Goal: Communication & Community: Ask a question

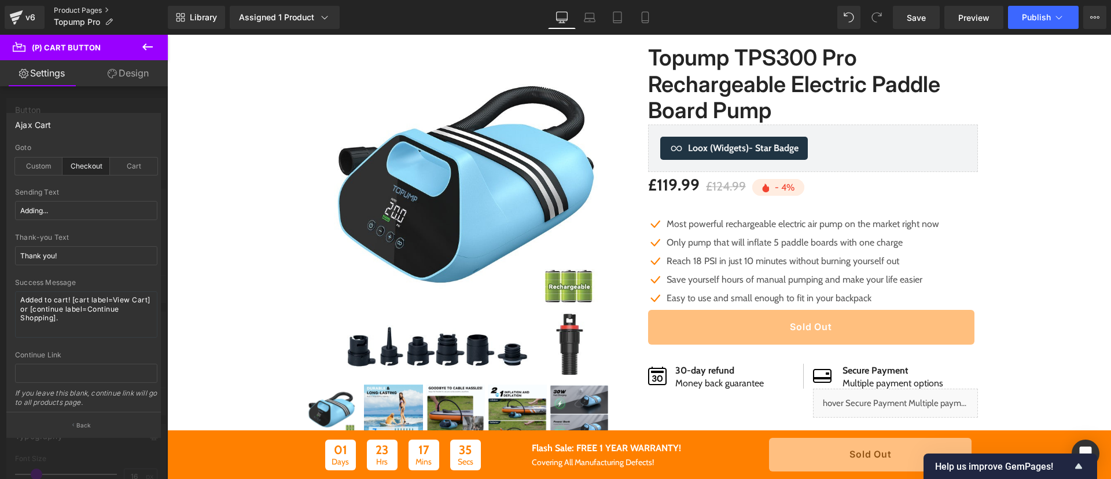
click at [91, 11] on link "Product Pages" at bounding box center [111, 10] width 114 height 9
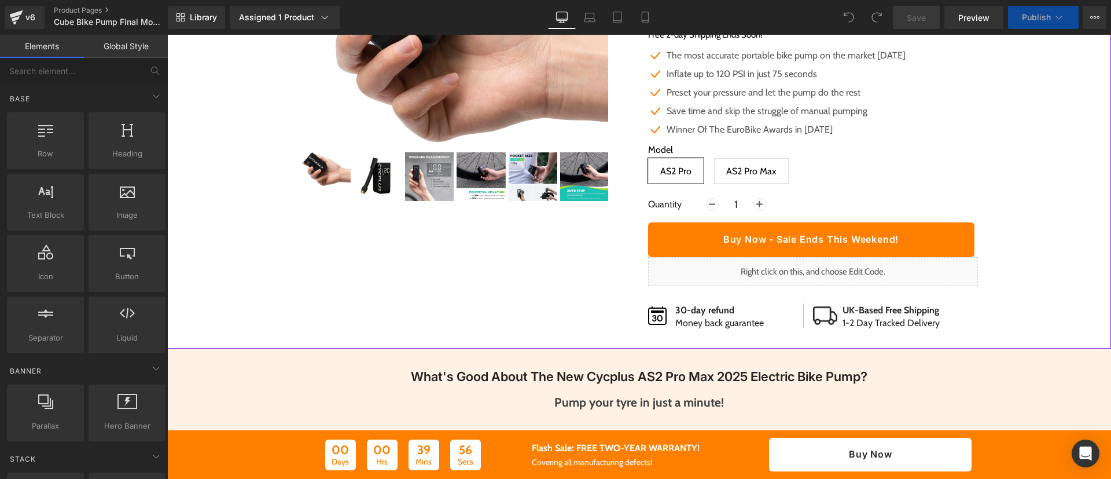
scroll to position [191, 0]
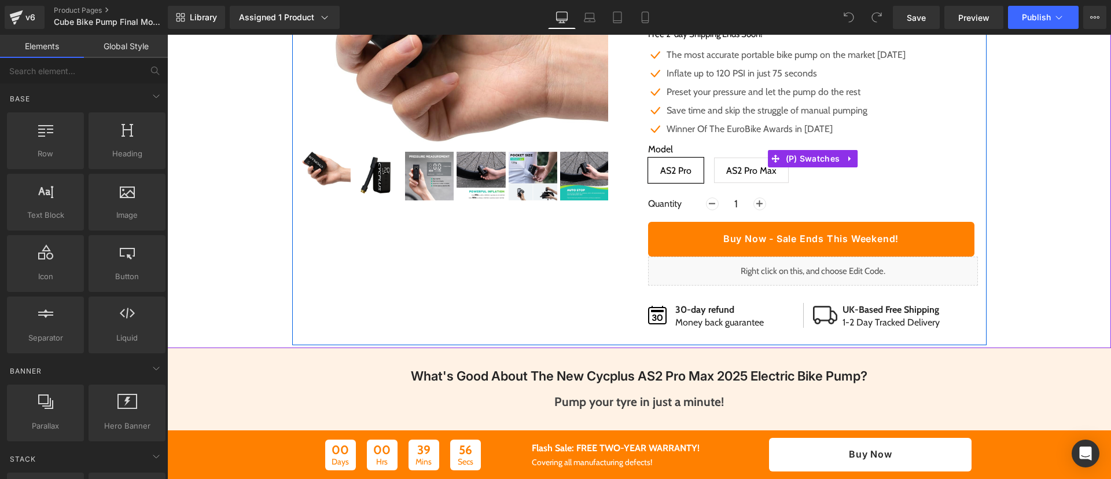
click at [664, 172] on span "AS2 Pro" at bounding box center [675, 170] width 31 height 24
click at [739, 170] on span "AS2 Pro Max" at bounding box center [751, 170] width 50 height 24
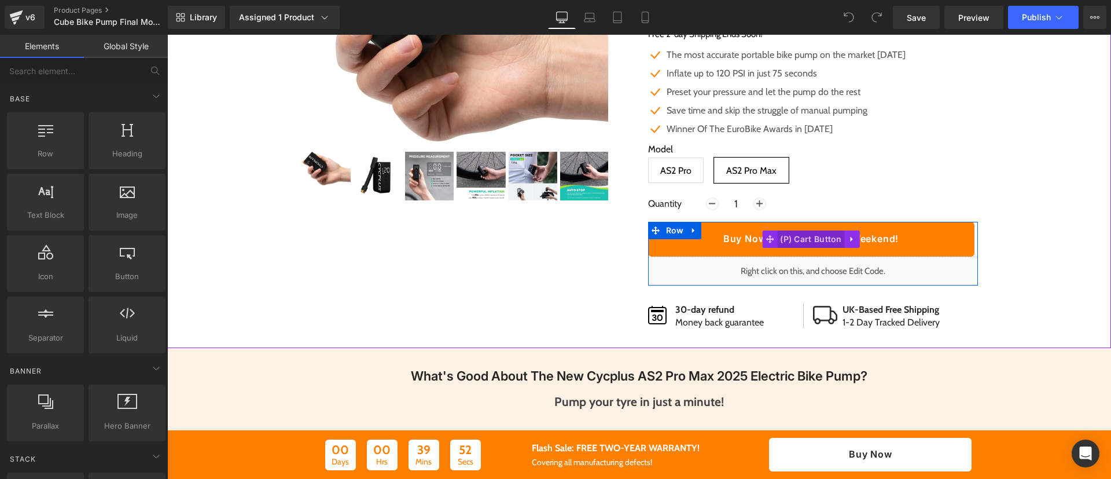
click at [801, 235] on span "(P) Cart Button" at bounding box center [811, 238] width 68 height 17
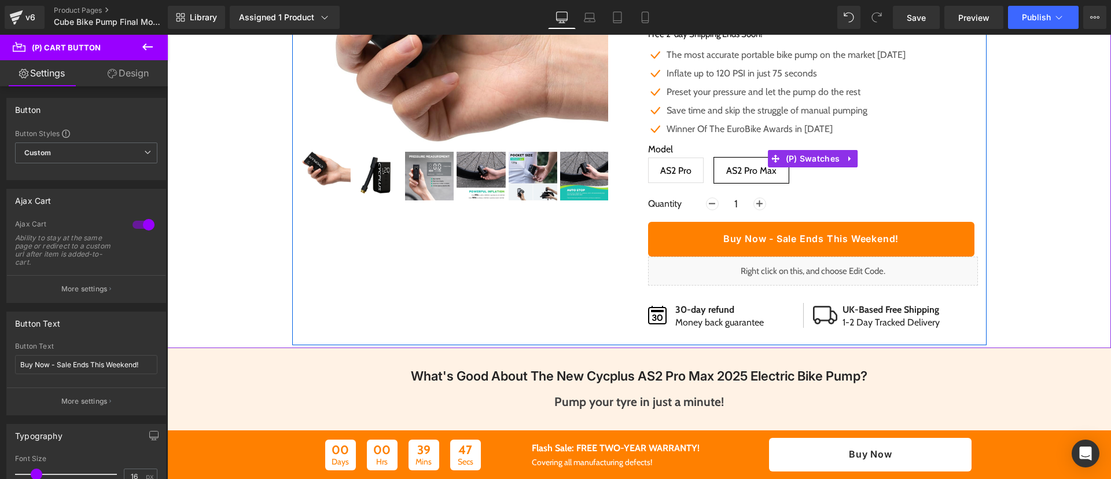
click at [661, 174] on span "AS2 Pro" at bounding box center [675, 170] width 31 height 24
click at [729, 171] on span "AS2 Pro Max" at bounding box center [751, 170] width 50 height 24
click at [688, 164] on span "AS2 Pro" at bounding box center [676, 169] width 56 height 25
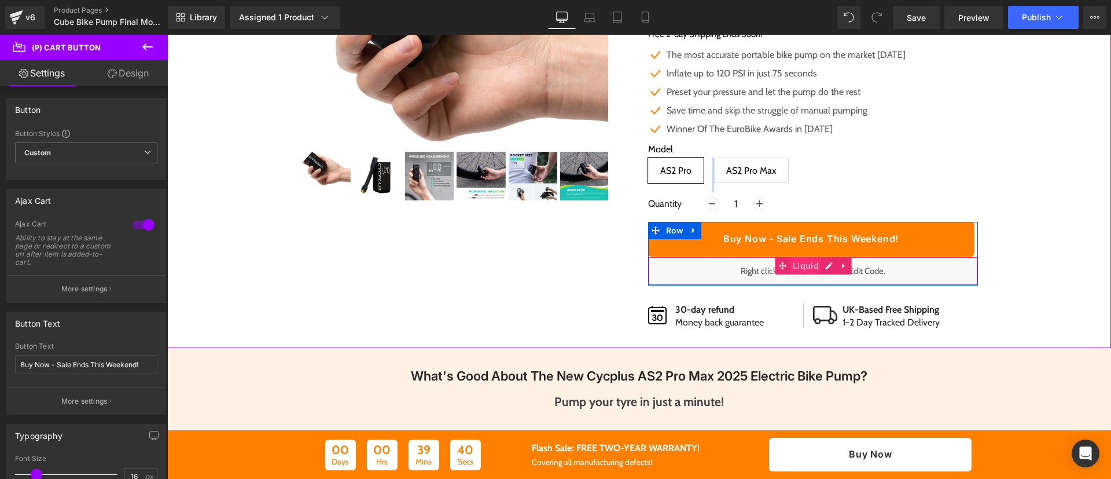
click at [798, 270] on span "Liquid" at bounding box center [806, 265] width 32 height 17
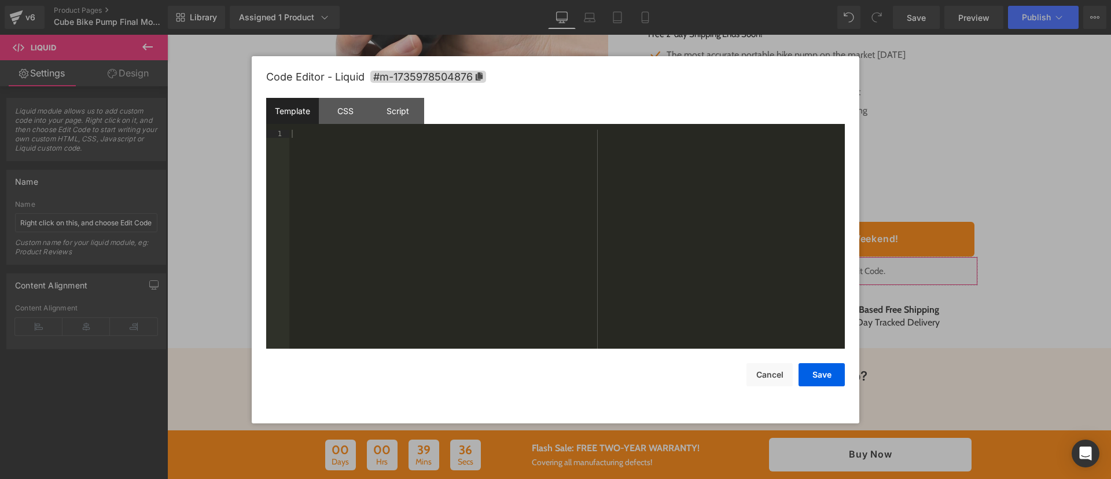
click at [800, 0] on div "Liquid You are previewing how the will restyle your page. You can not edit Elem…" at bounding box center [555, 0] width 1111 height 0
click at [779, 373] on button "Cancel" at bounding box center [769, 374] width 46 height 23
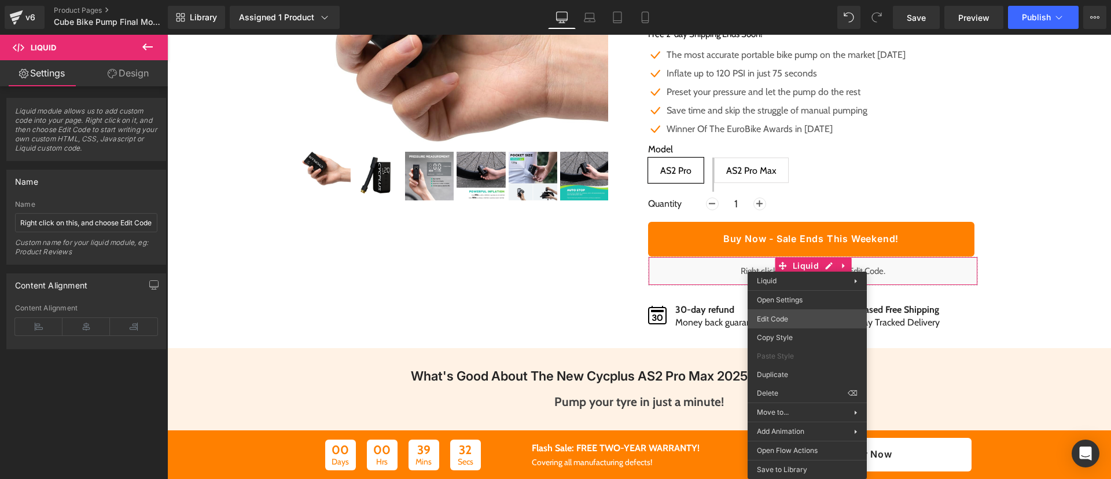
click at [797, 0] on div "Liquid You are previewing how the will restyle your page. You can not edit Elem…" at bounding box center [555, 0] width 1111 height 0
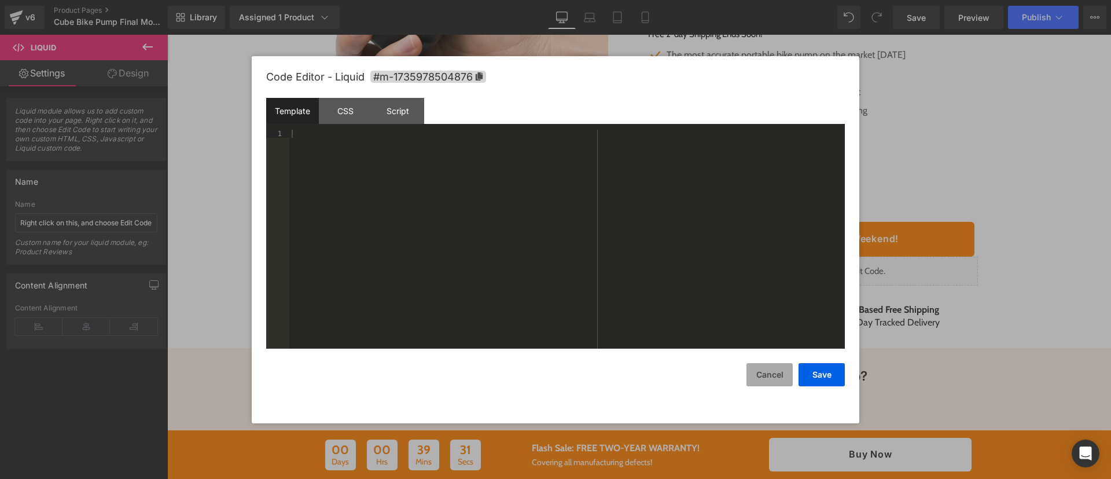
click at [772, 384] on button "Cancel" at bounding box center [769, 374] width 46 height 23
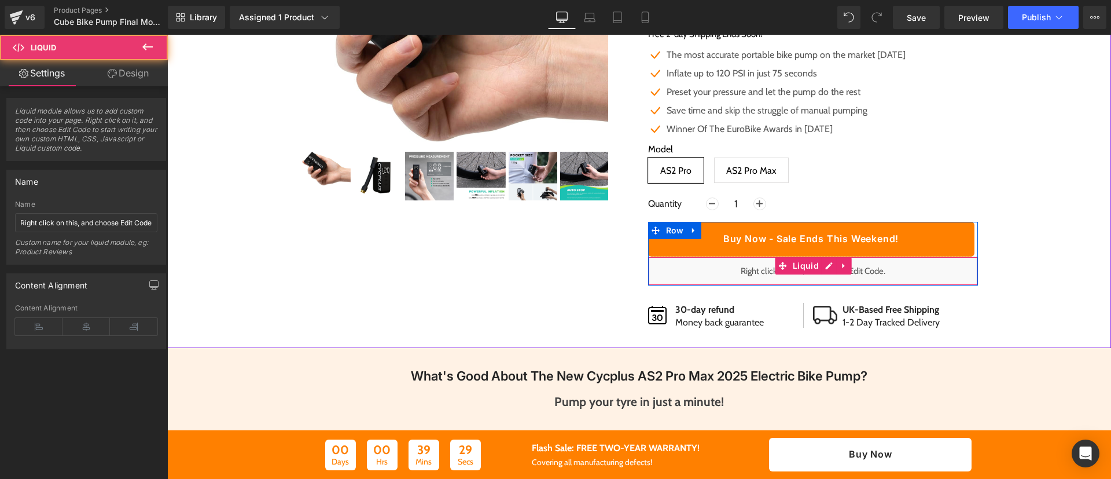
click at [868, 279] on div "Liquid" at bounding box center [813, 270] width 330 height 29
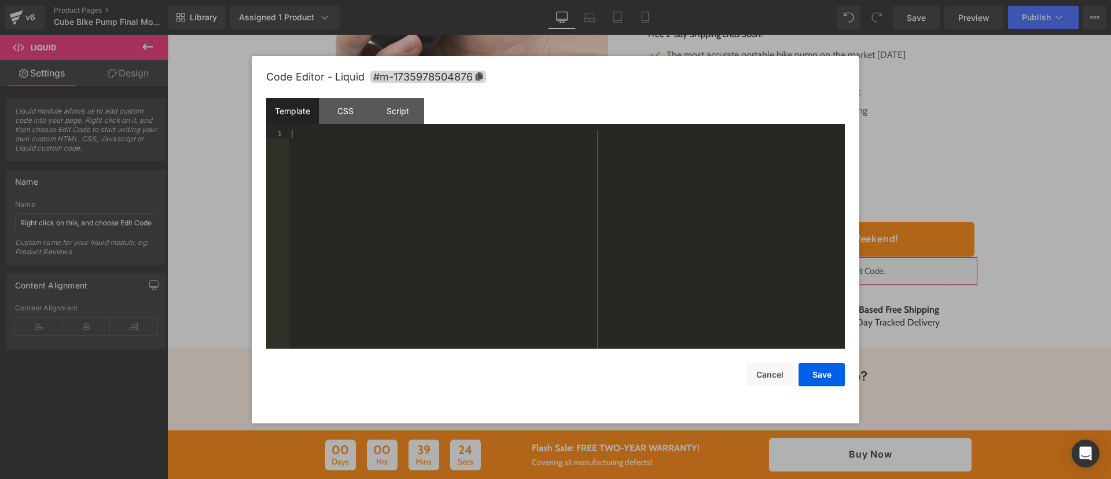
click at [786, 0] on div "Liquid You are previewing how the will restyle your page. You can not edit Elem…" at bounding box center [555, 0] width 1111 height 0
click at [358, 112] on div "CSS" at bounding box center [345, 111] width 53 height 26
click at [384, 112] on div "Script" at bounding box center [397, 111] width 53 height 26
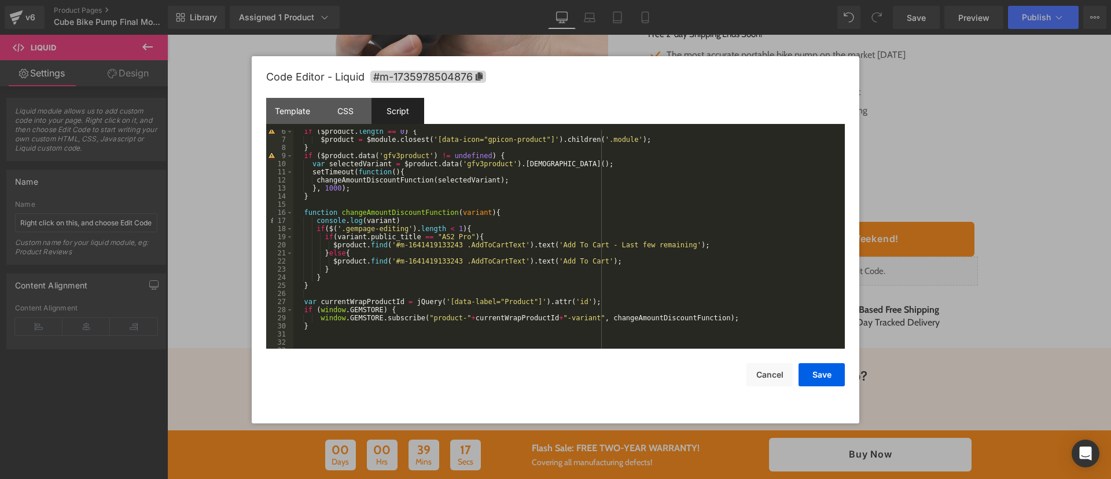
scroll to position [43, 0]
click at [582, 246] on div "if ( $product . length == 0 ) { $product = $module . closest ( '[data-icon="gpi…" at bounding box center [566, 244] width 547 height 235
click at [541, 242] on div "if ( $product . length == 0 ) { $product = $module . closest ( '[data-icon="gpi…" at bounding box center [566, 244] width 547 height 235
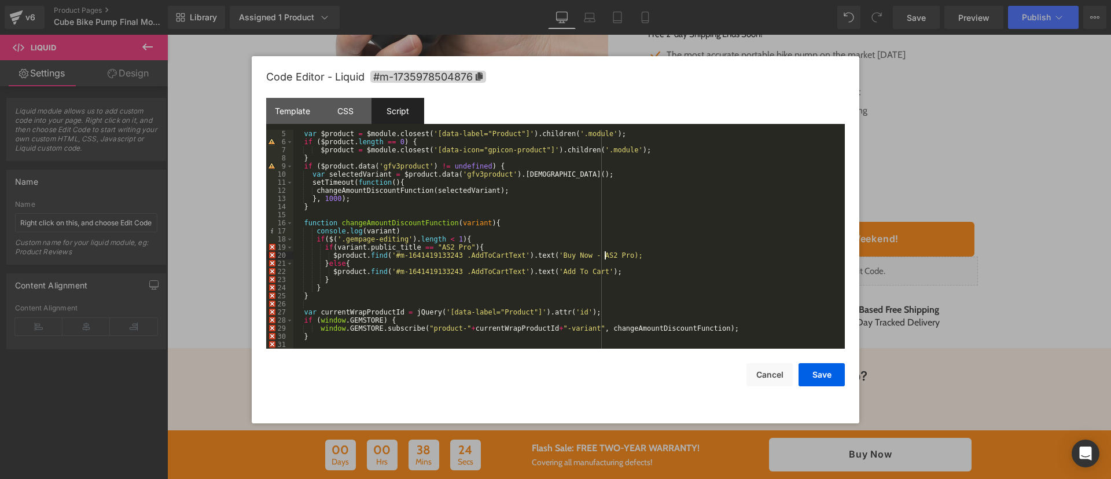
scroll to position [42, 0]
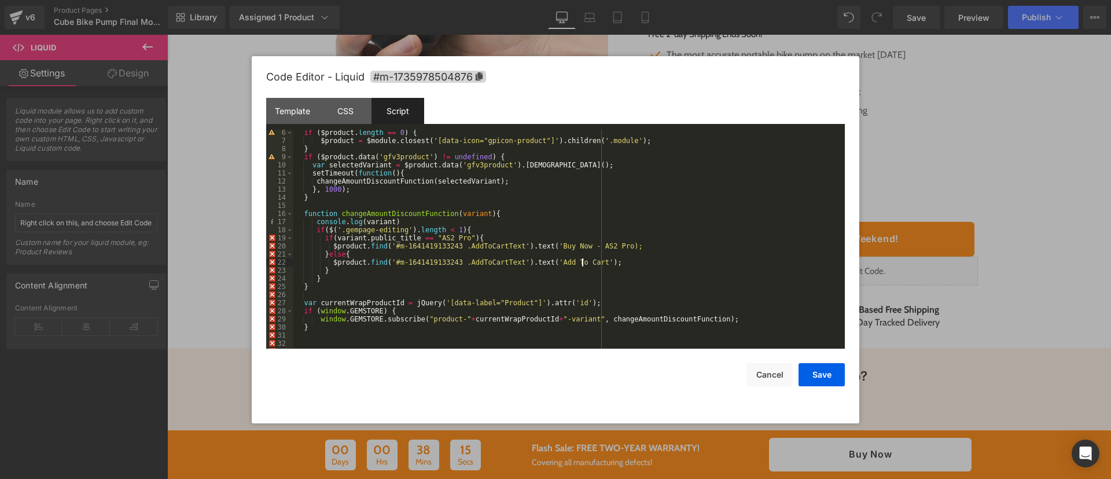
click at [582, 260] on div "if ( $product . length == 0 ) { $product = $module . closest ( '[data-icon="gpi…" at bounding box center [566, 245] width 547 height 235
click at [827, 373] on button "Save" at bounding box center [821, 374] width 46 height 23
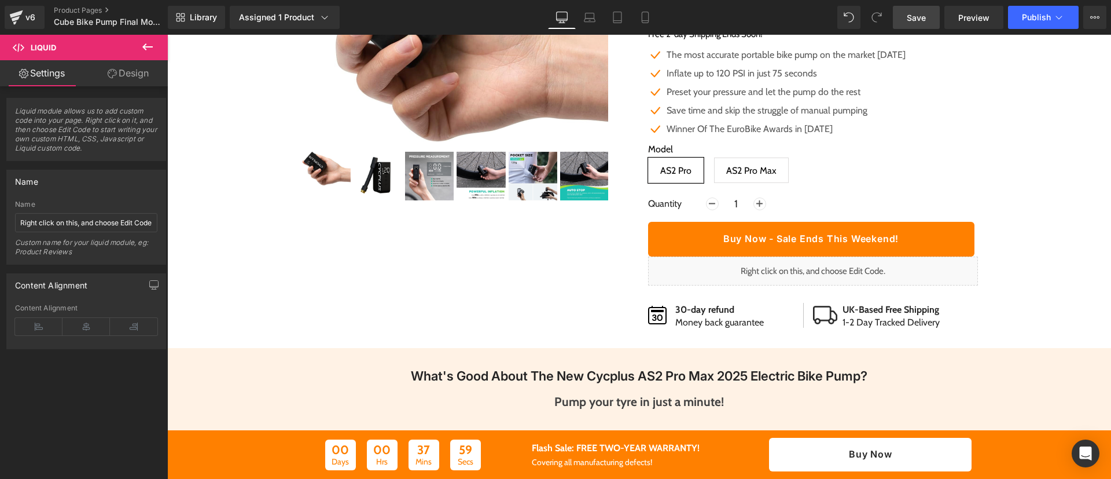
click at [910, 8] on link "Save" at bounding box center [916, 17] width 47 height 23
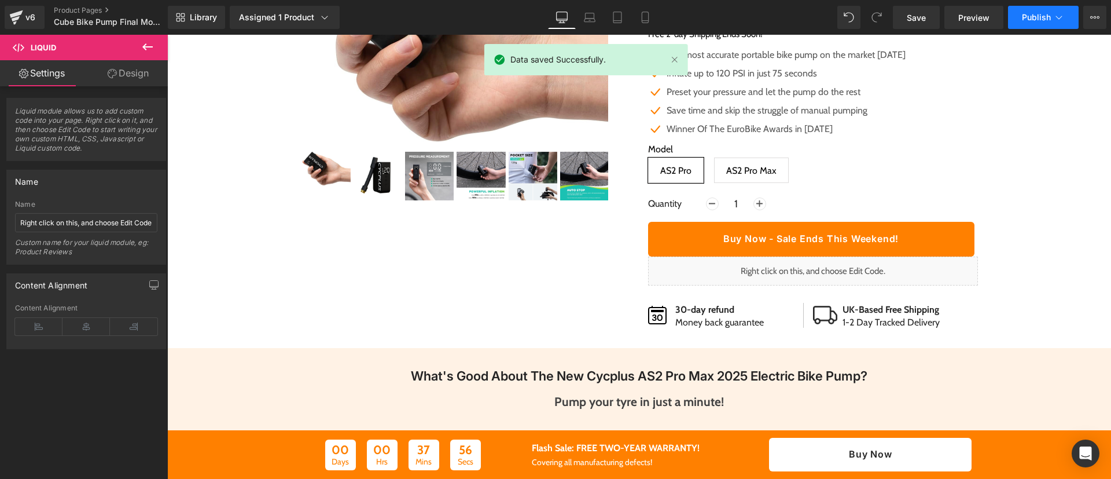
click at [1039, 10] on button "Publish" at bounding box center [1043, 17] width 71 height 23
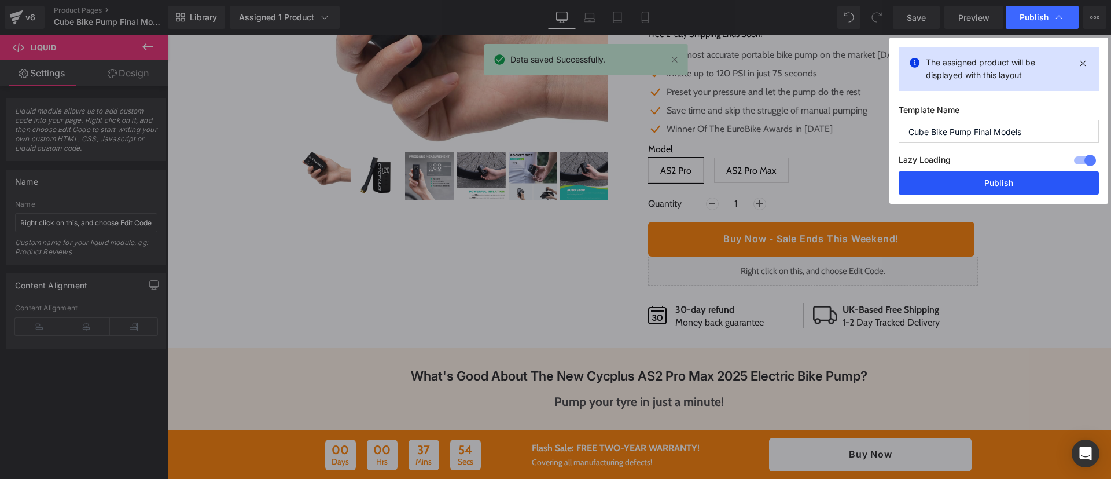
click at [976, 172] on button "Publish" at bounding box center [999, 182] width 200 height 23
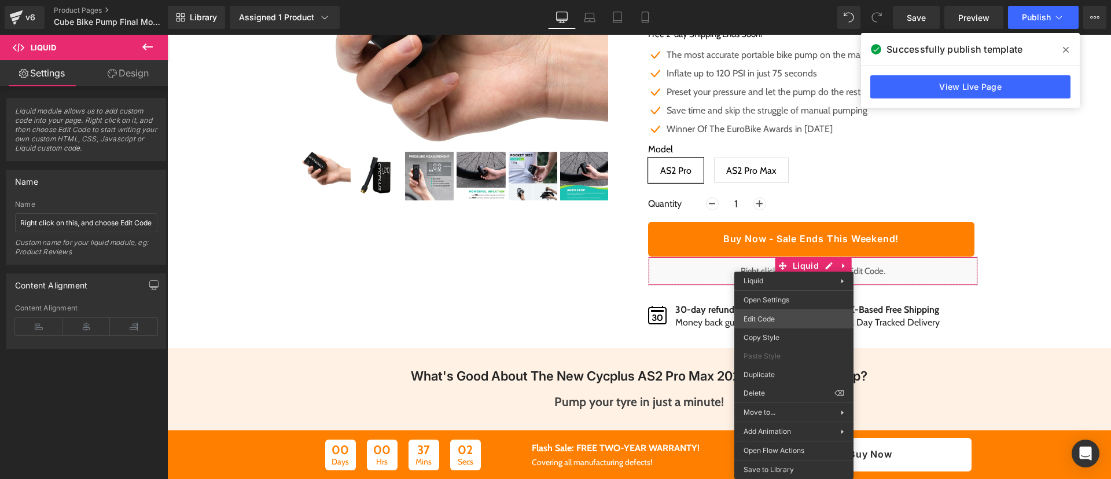
click at [785, 0] on div "Liquid You are previewing how the will restyle your page. You can not edit Elem…" at bounding box center [555, 0] width 1111 height 0
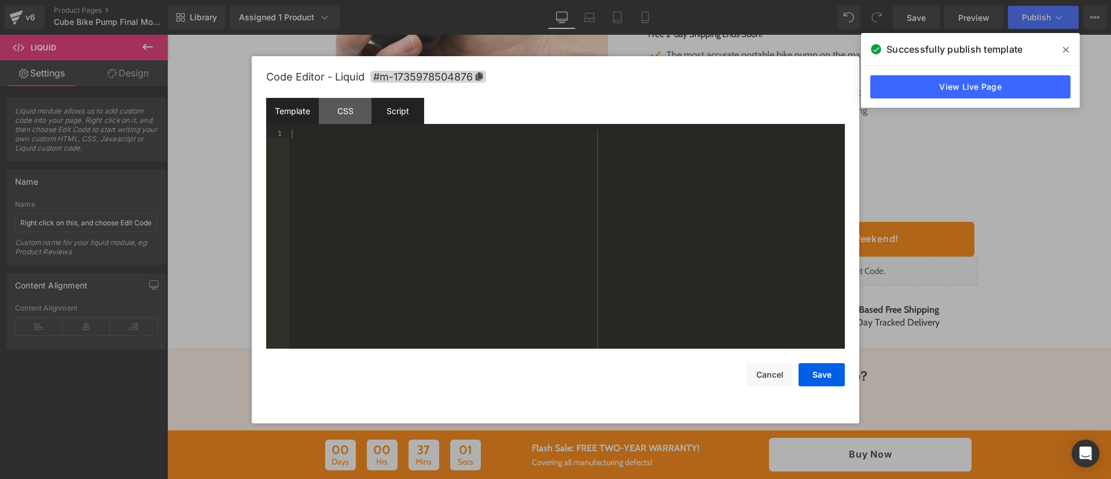
click at [414, 117] on div "Script" at bounding box center [397, 111] width 53 height 26
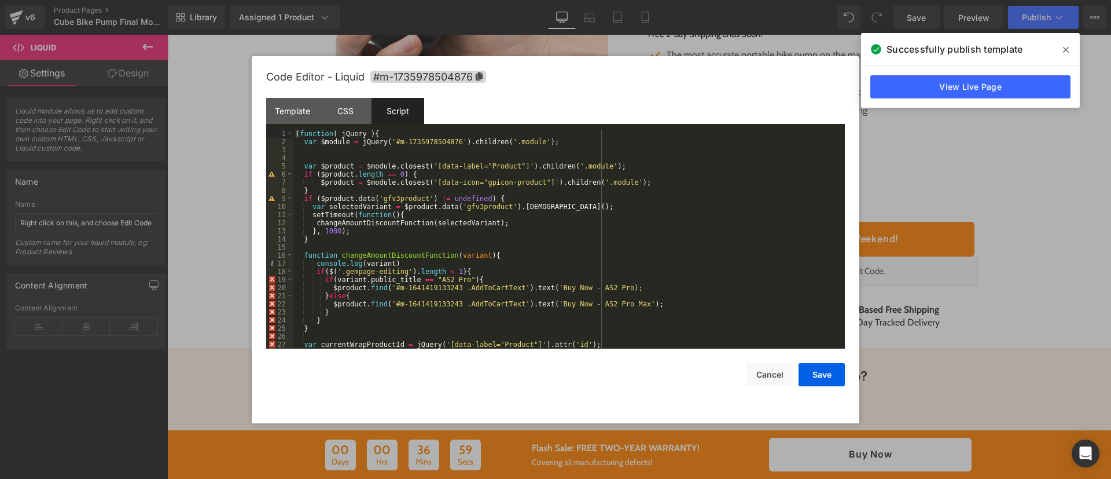
click at [517, 240] on div "( function ( jQuery ) { var $module = jQuery ( '#m-1735978504876' ) . children …" at bounding box center [566, 247] width 547 height 235
click at [586, 293] on div "( function ( jQuery ) { var $module = jQuery ( '#m-1735978504876' ) . children …" at bounding box center [566, 247] width 547 height 235
click at [917, 83] on link "View Live Page" at bounding box center [970, 86] width 200 height 23
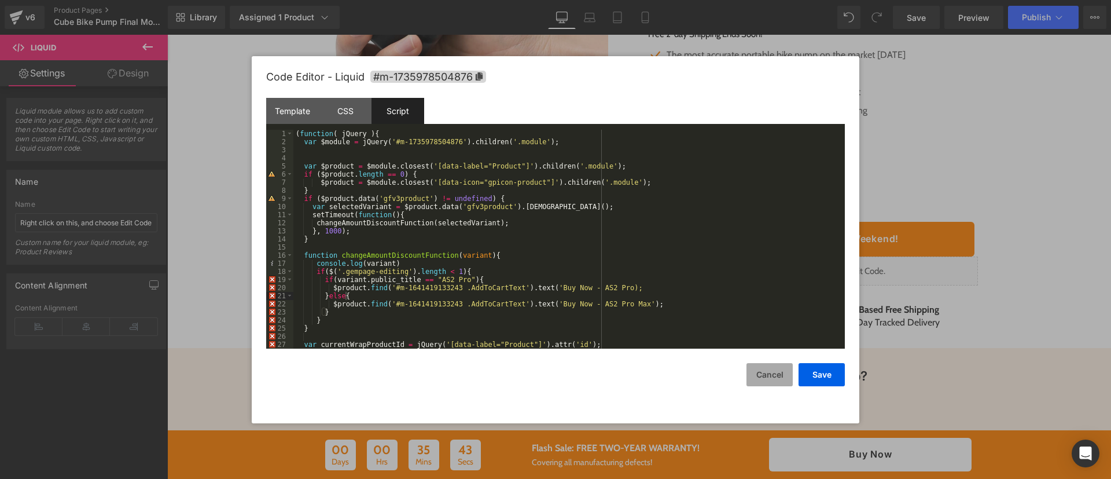
click at [775, 376] on button "Cancel" at bounding box center [769, 374] width 46 height 23
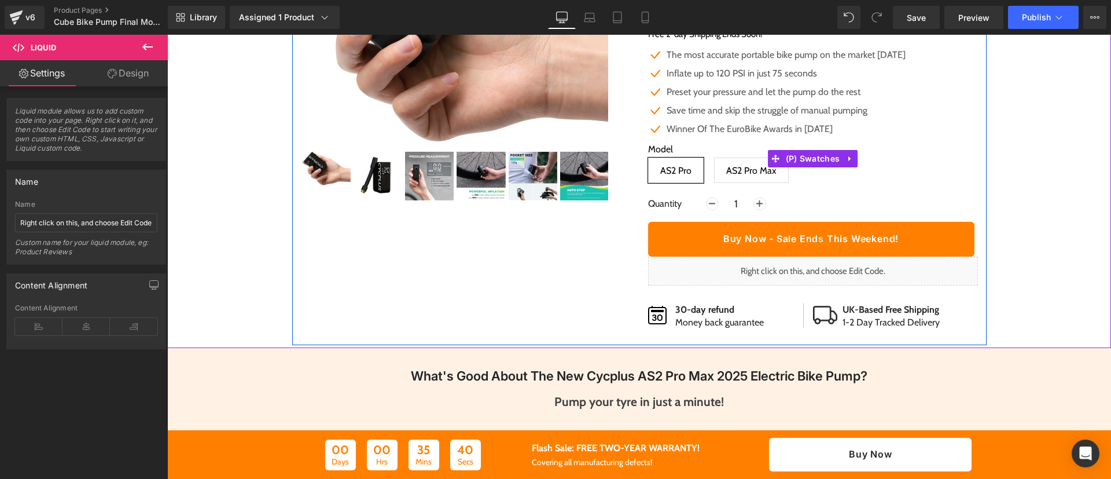
scroll to position [0, 0]
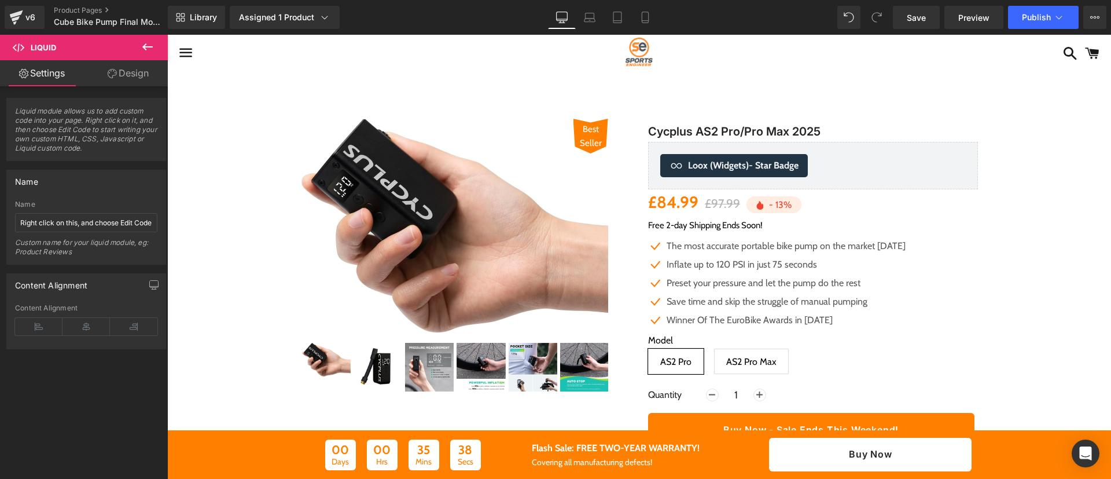
click at [145, 46] on icon at bounding box center [147, 46] width 10 height 7
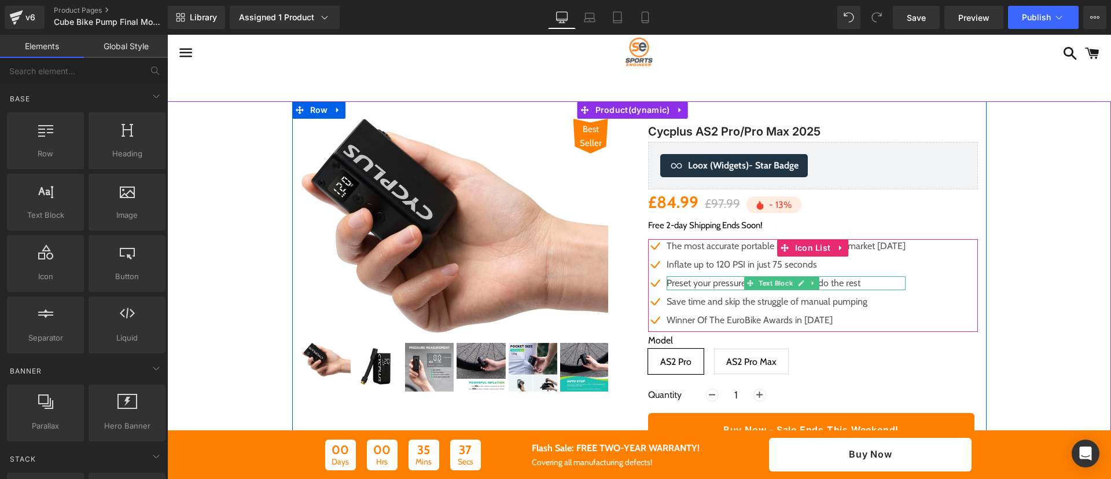
scroll to position [281, 0]
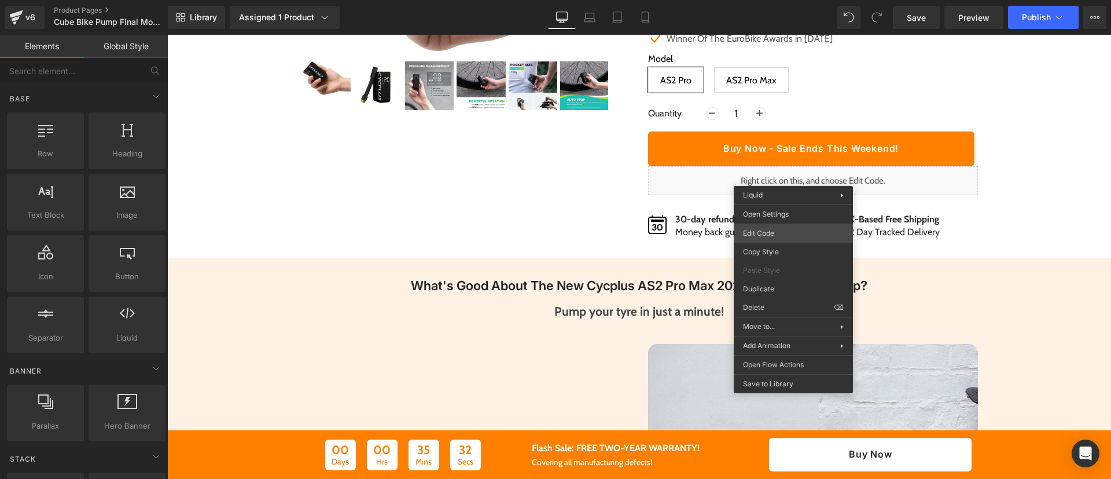
click at [783, 0] on div "Liquid You are previewing how the will restyle your page. You can not edit Elem…" at bounding box center [555, 0] width 1111 height 0
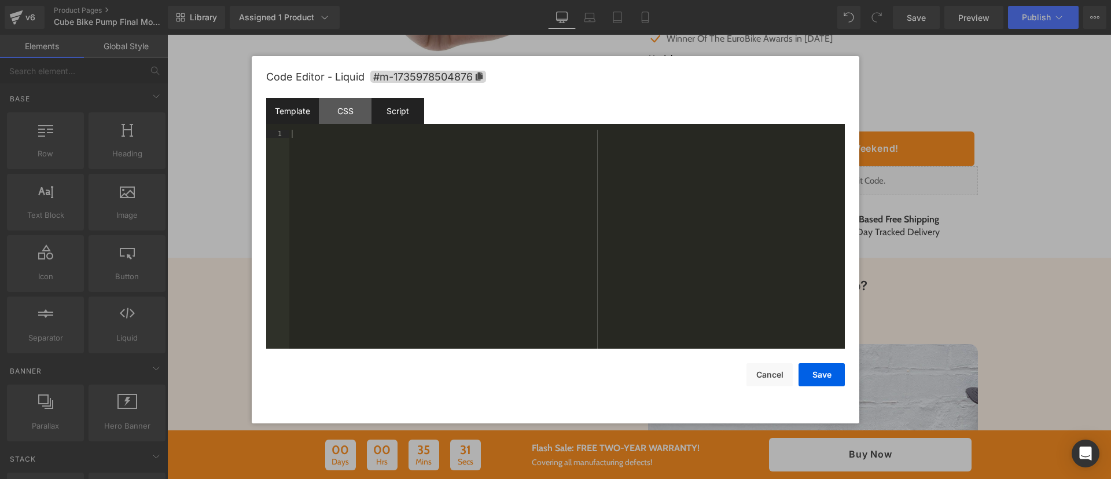
click at [385, 113] on div "Script" at bounding box center [397, 111] width 53 height 26
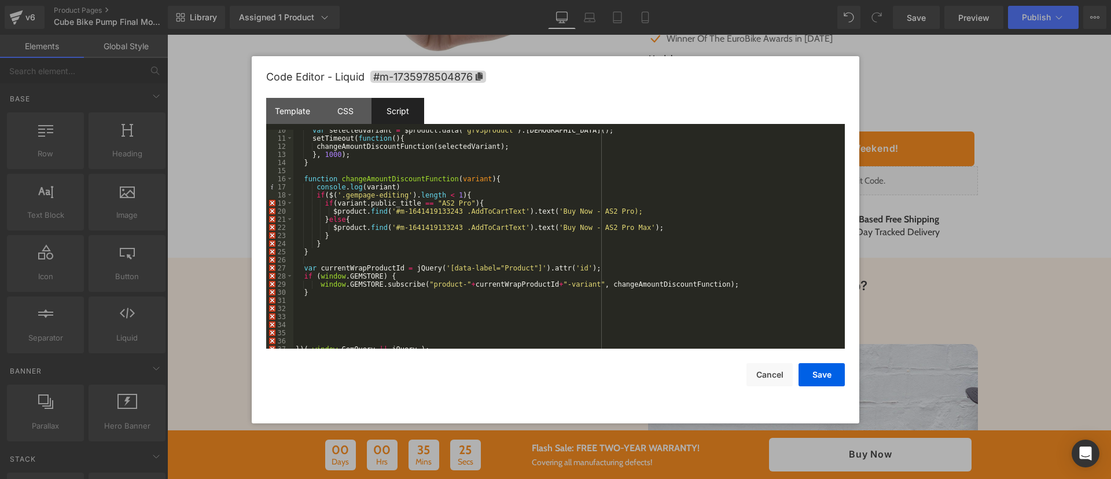
scroll to position [81, 0]
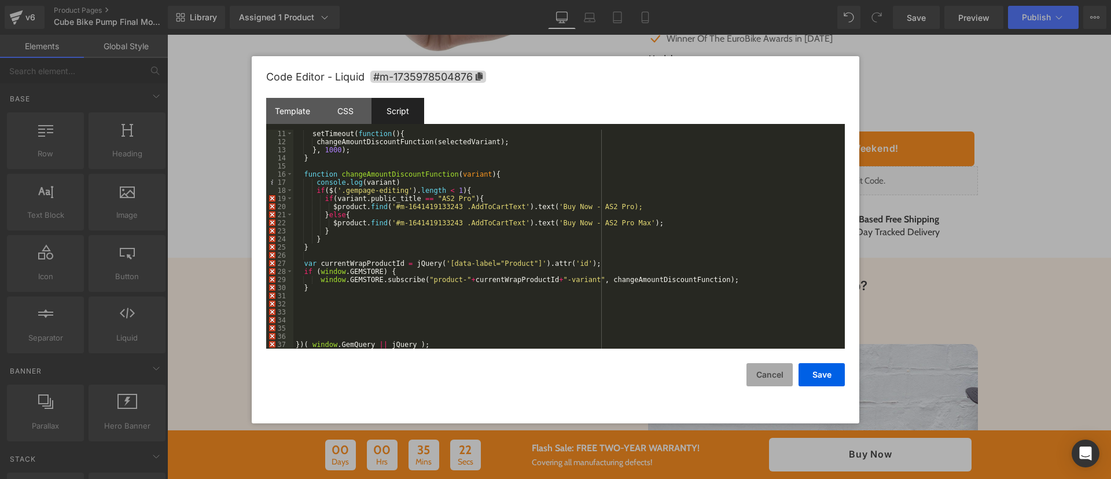
click at [765, 377] on button "Cancel" at bounding box center [769, 374] width 46 height 23
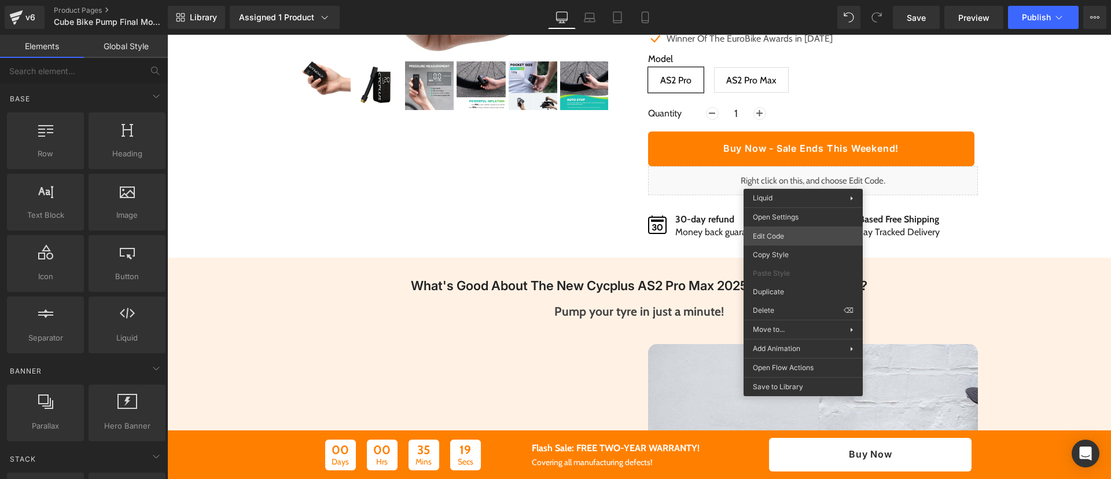
click at [803, 0] on div "Liquid You are previewing how the will restyle your page. You can not edit Elem…" at bounding box center [555, 0] width 1111 height 0
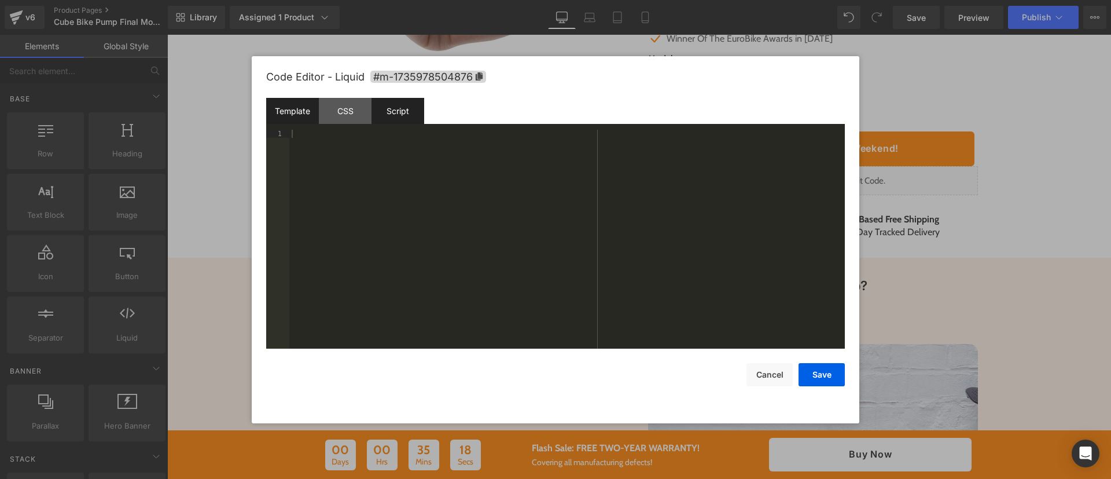
click at [407, 112] on div "Script" at bounding box center [397, 111] width 53 height 26
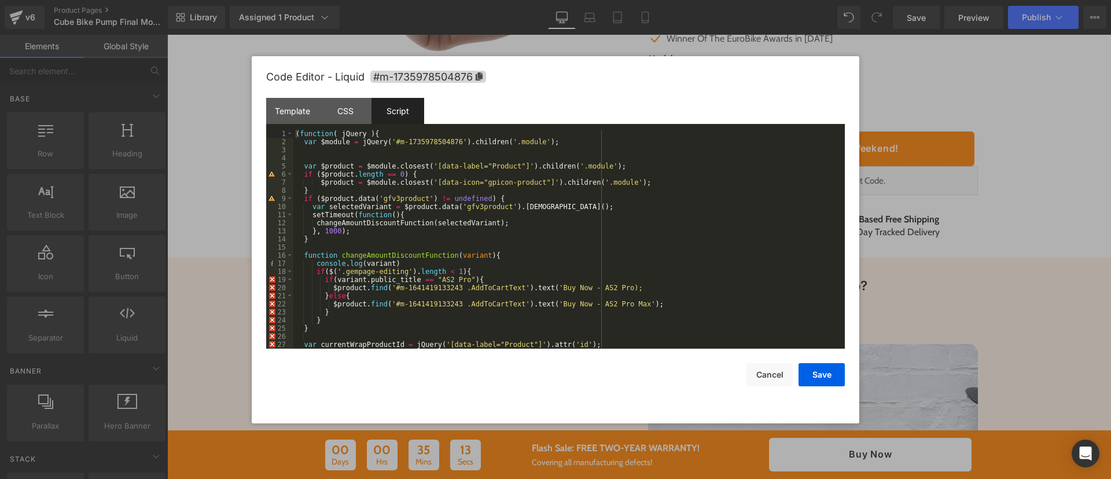
click at [1085, 476] on div at bounding box center [555, 239] width 1111 height 479
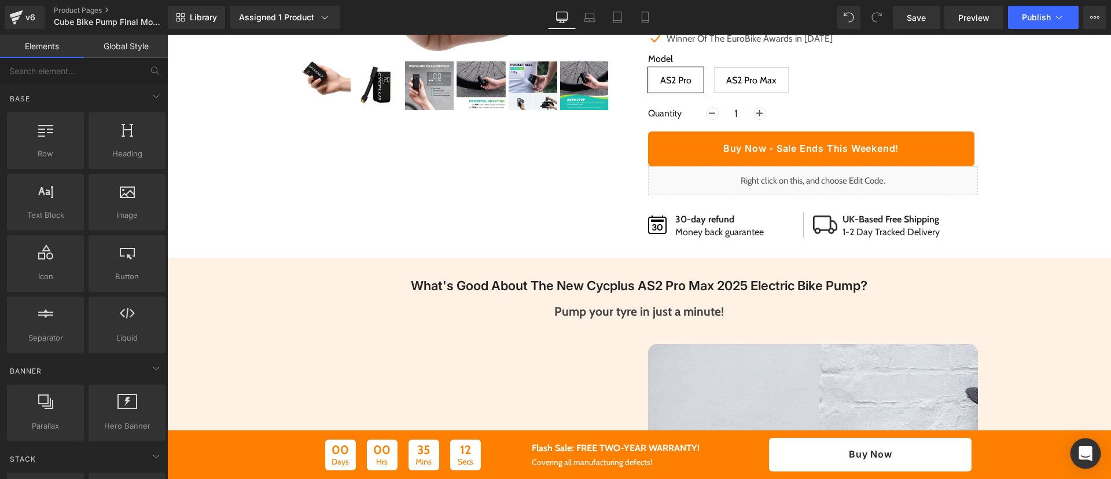
click at [1084, 463] on div "Open Intercom Messenger" at bounding box center [1085, 453] width 31 height 31
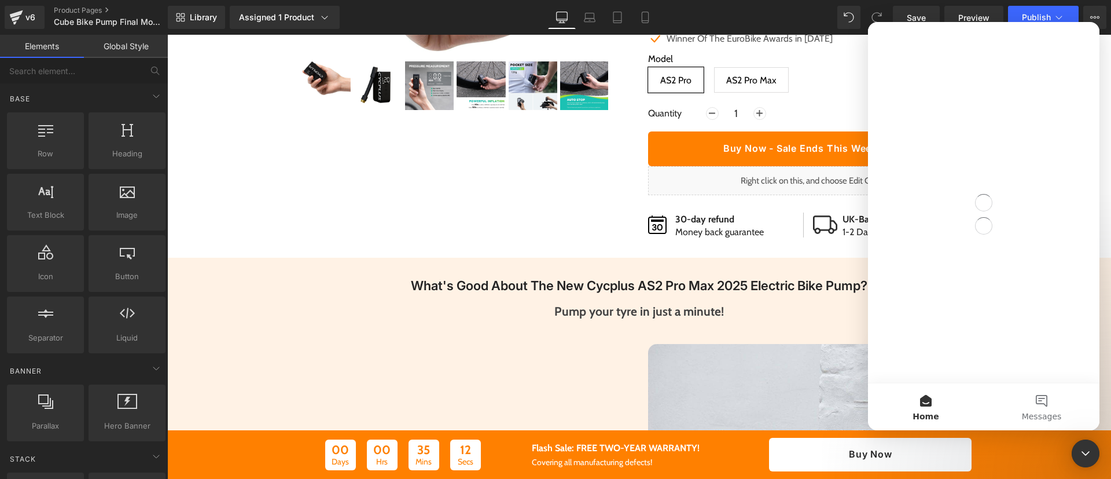
scroll to position [0, 0]
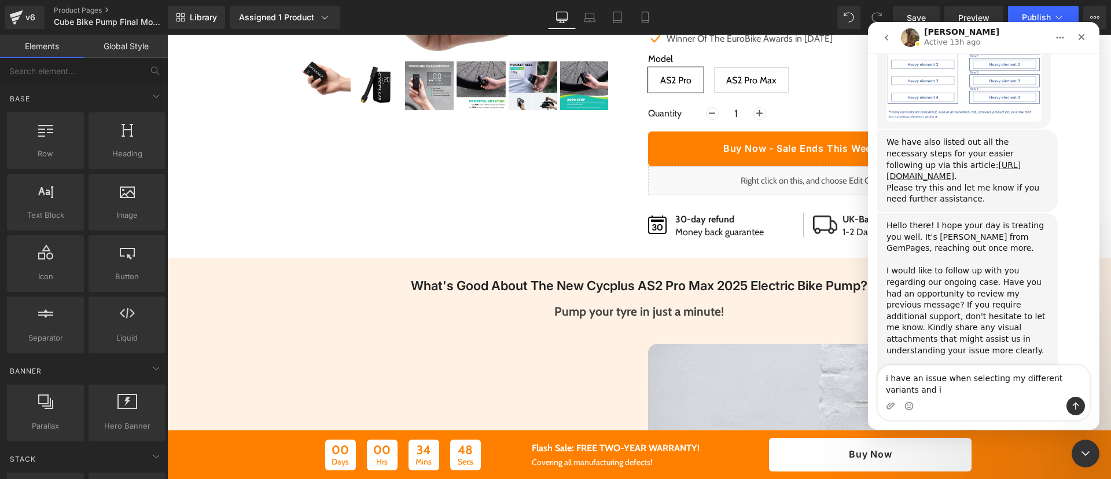
scroll to position [1651, 0]
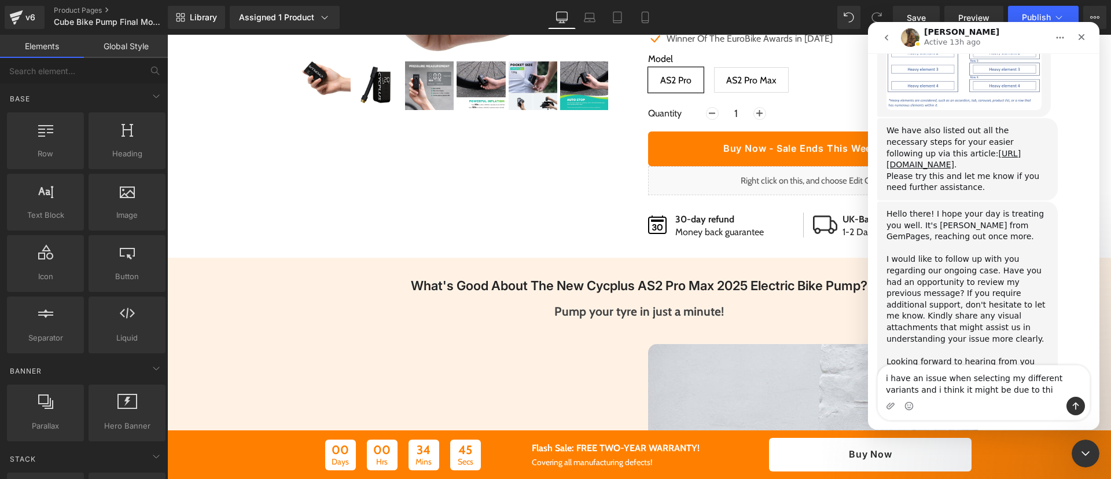
type textarea "i have an issue when selecting my different variants and i think it might be du…"
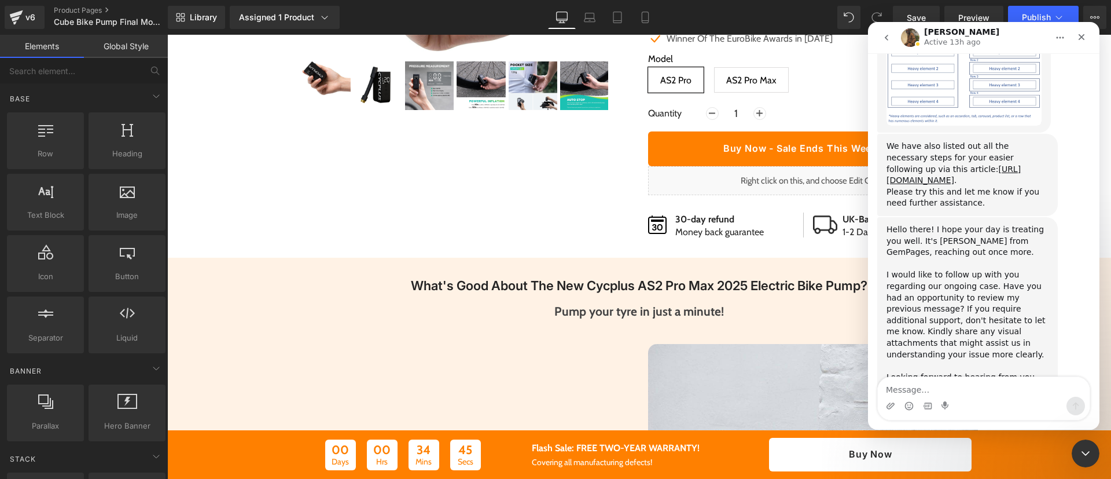
scroll to position [1717, 0]
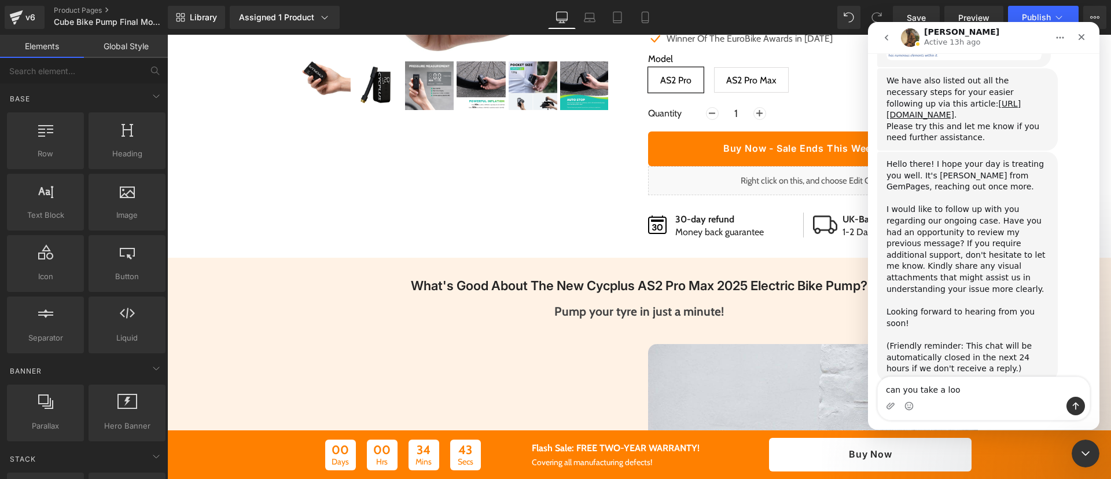
type textarea "can you take a look"
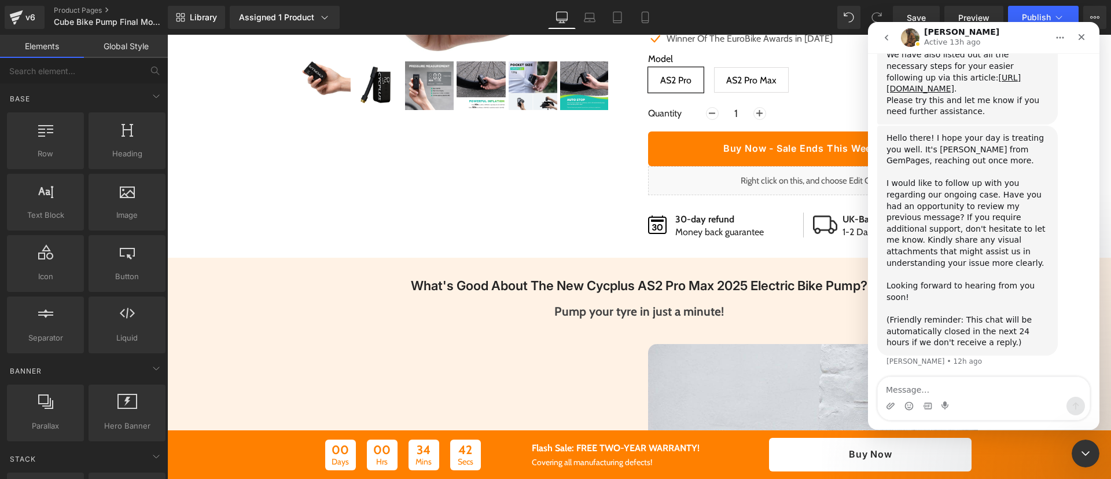
type textarea "v"
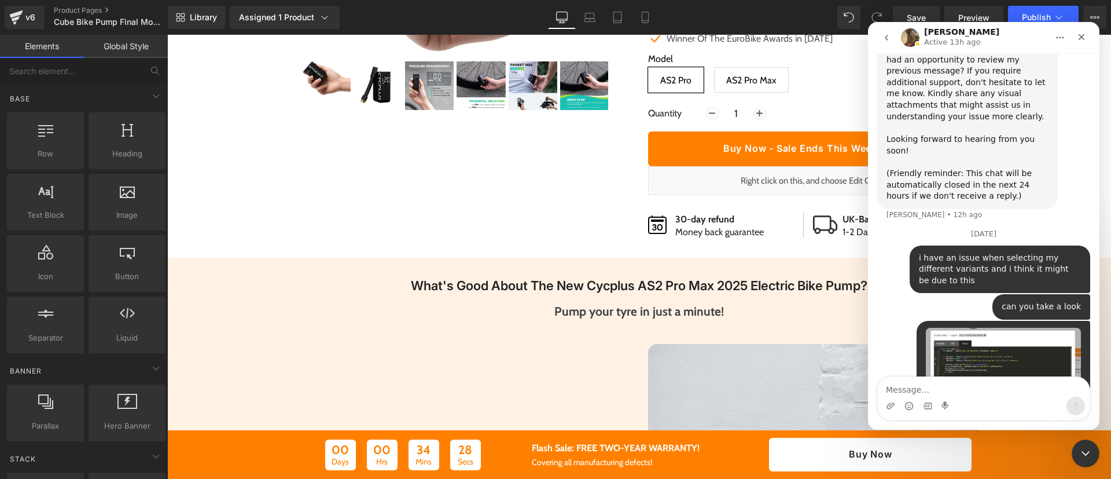
scroll to position [1940, 0]
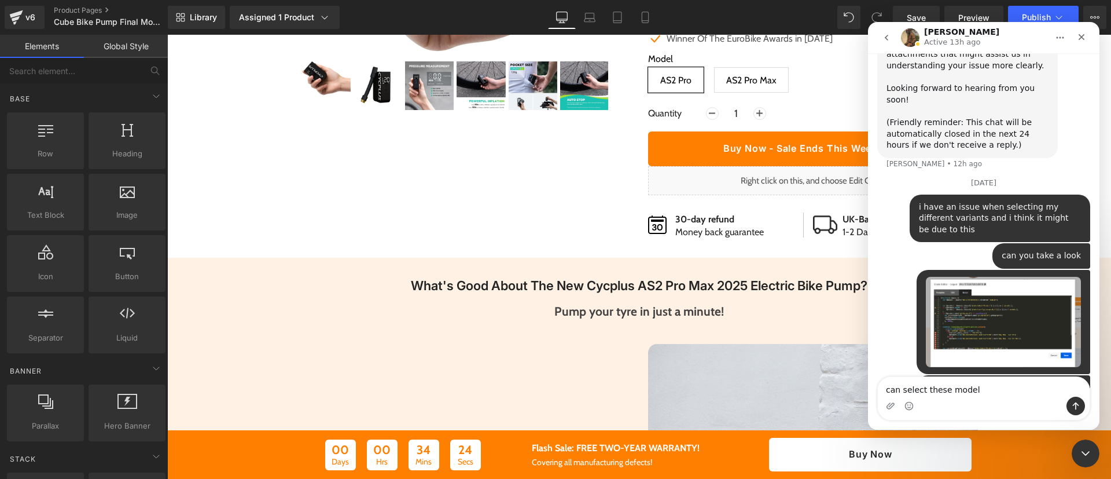
type textarea "can select these models"
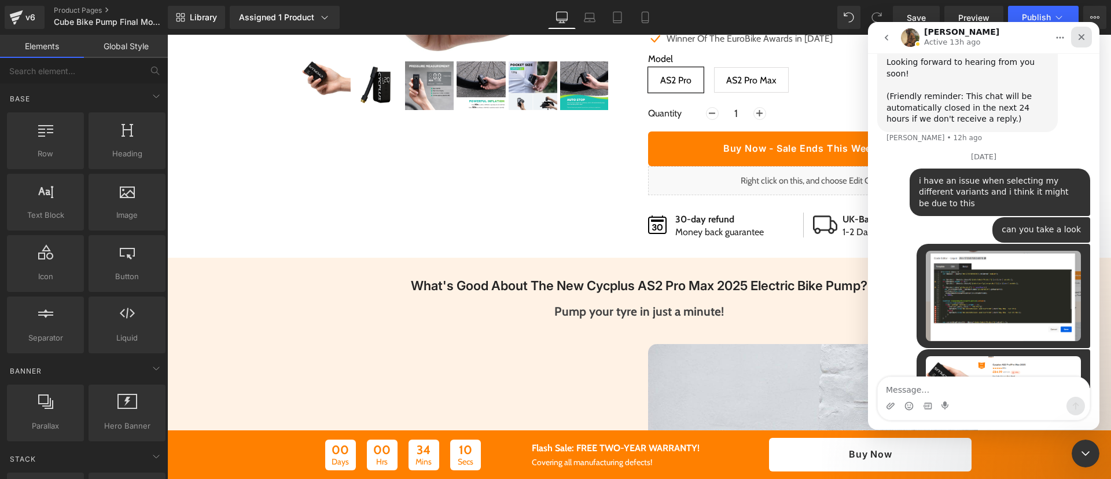
click at [1084, 34] on icon "Close" at bounding box center [1081, 36] width 9 height 9
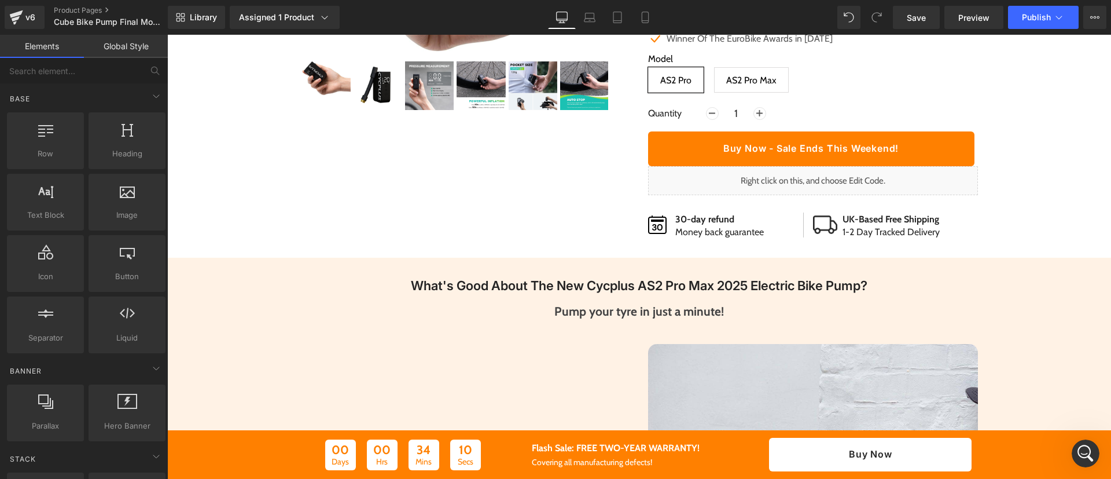
scroll to position [0, 0]
drag, startPoint x: 922, startPoint y: 19, endPoint x: 706, endPoint y: 205, distance: 285.1
click at [922, 19] on span "Save" at bounding box center [916, 18] width 19 height 12
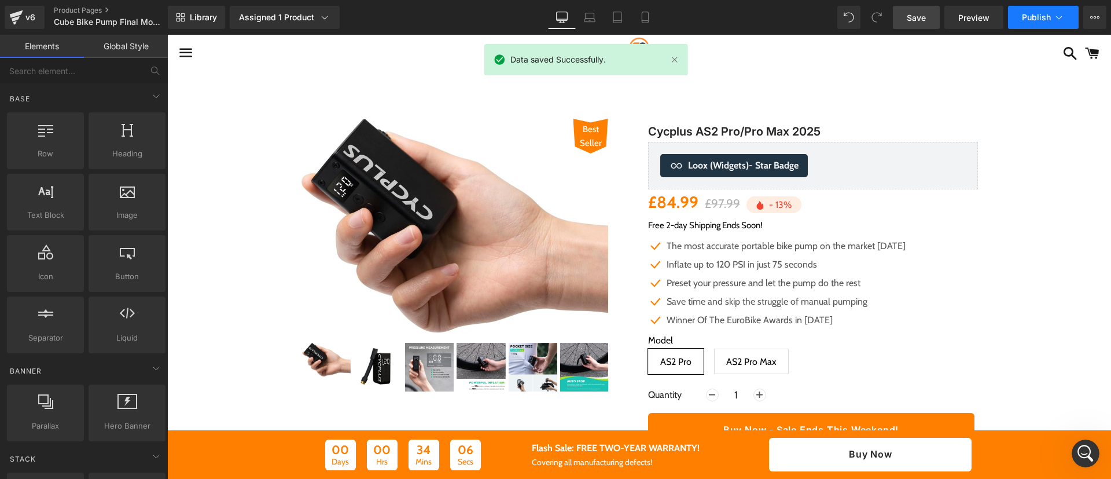
click at [1039, 19] on span "Publish" at bounding box center [1036, 17] width 29 height 9
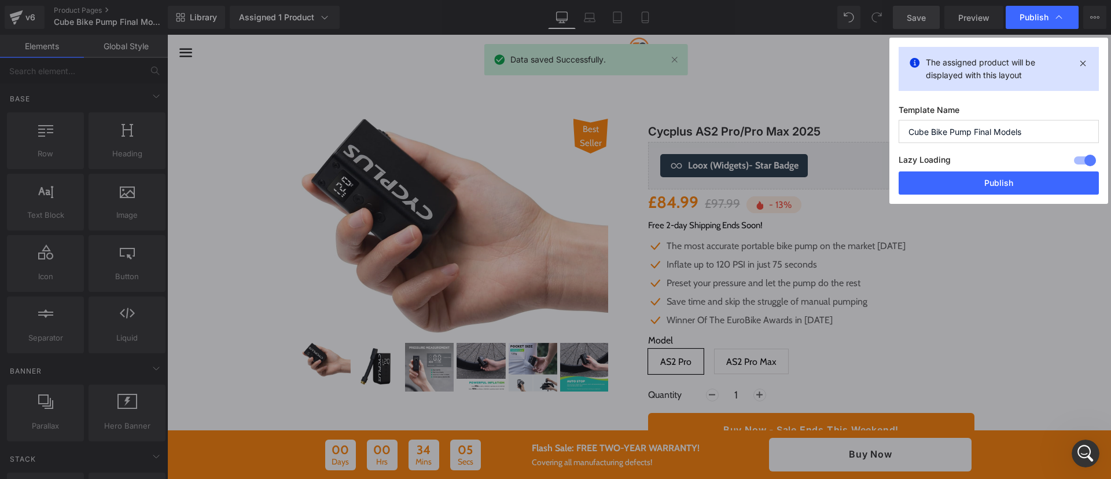
click at [991, 197] on div "The assigned product will be displayed with this layout Template Name Cube Bike…" at bounding box center [998, 121] width 219 height 166
click at [1005, 185] on button "Publish" at bounding box center [999, 182] width 200 height 23
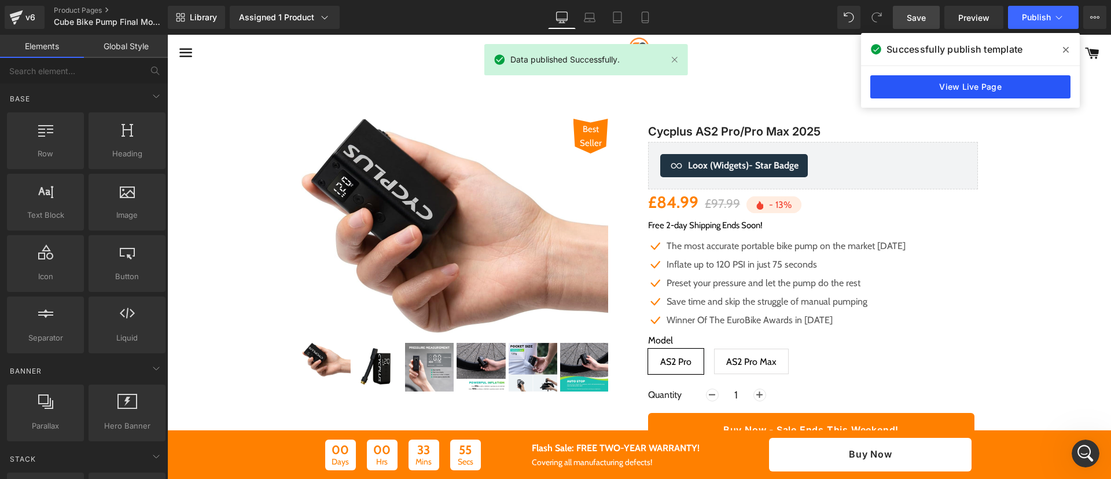
click at [987, 91] on link "View Live Page" at bounding box center [970, 86] width 200 height 23
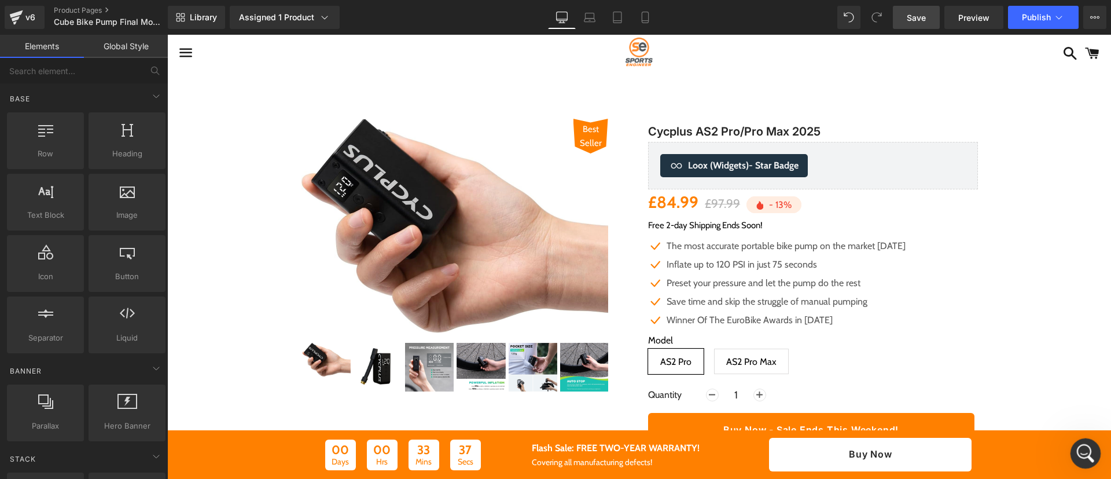
click at [1091, 454] on div "Open Intercom Messenger" at bounding box center [1084, 451] width 38 height 38
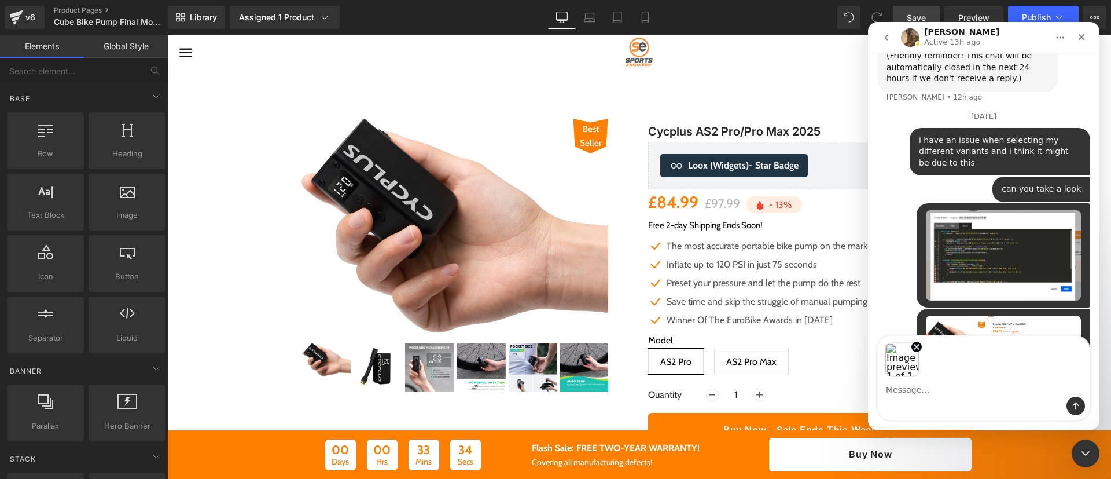
scroll to position [2007, 0]
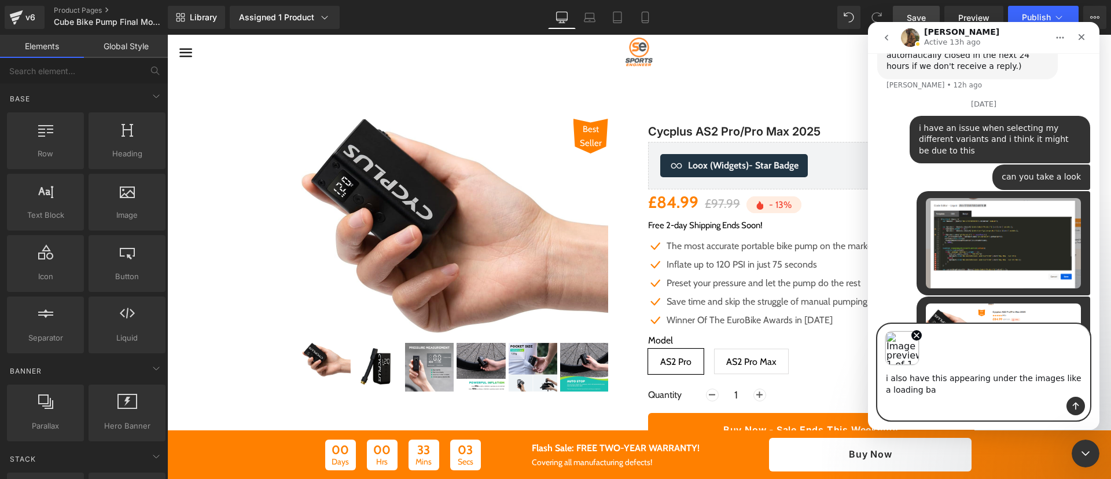
type textarea "i also have this appearing under the images like a loading bar"
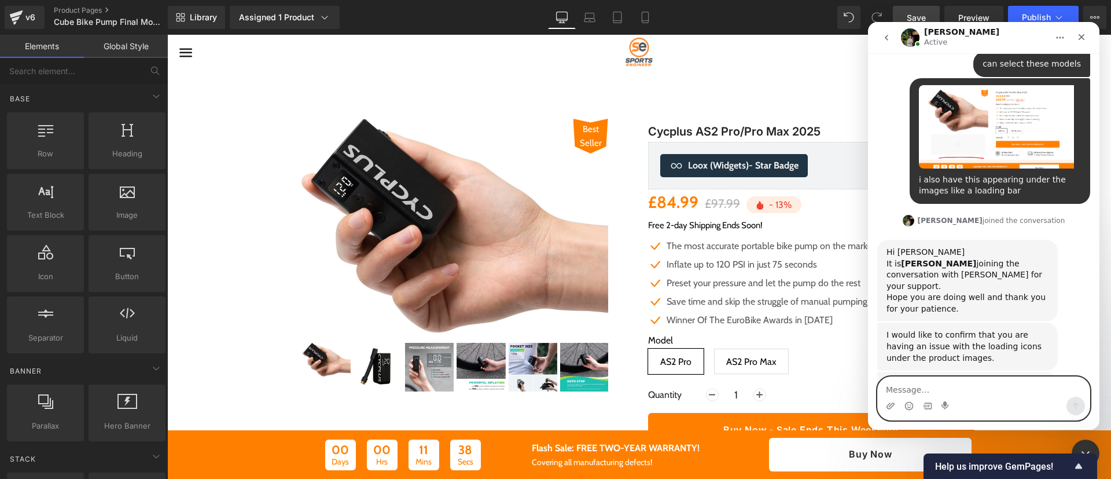
scroll to position [2343, 0]
type textarea "n"
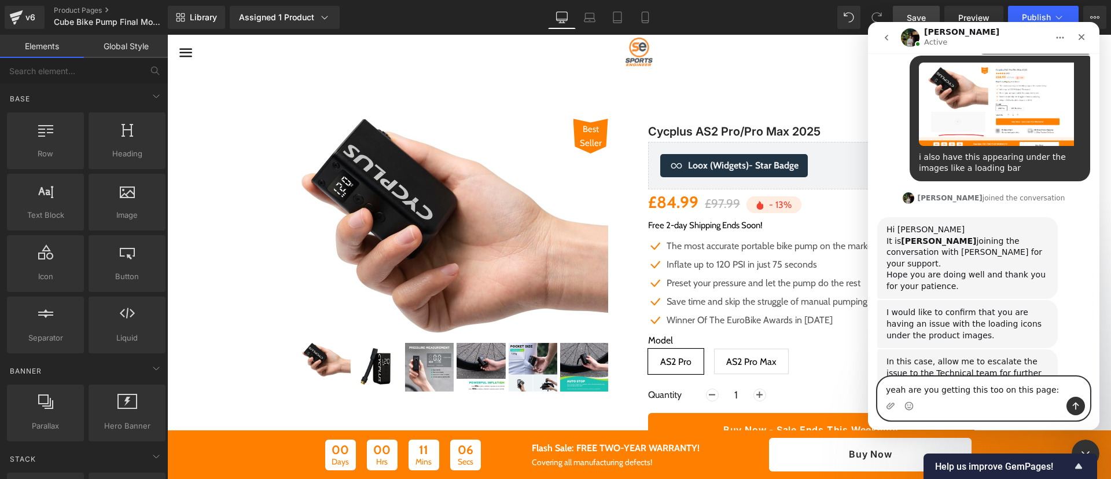
paste textarea "https://sportsengineer.co.uk/products/as2-tiny-cube-electric-bike-pump-recharge…"
type textarea "yeah are you getting this too on this page: https://sportsengineer.co.uk/produc…"
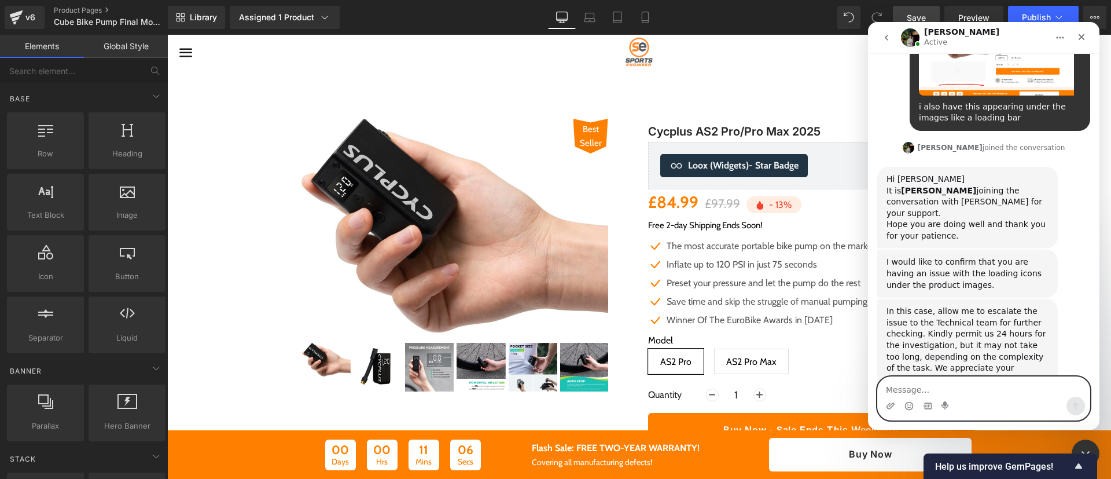
scroll to position [2417, 0]
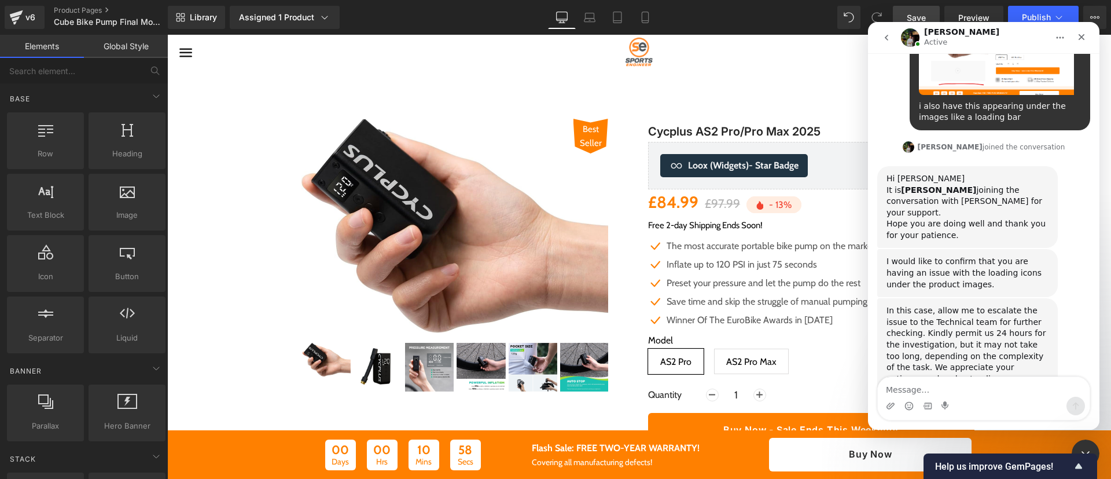
click at [762, 354] on div at bounding box center [555, 222] width 1111 height 444
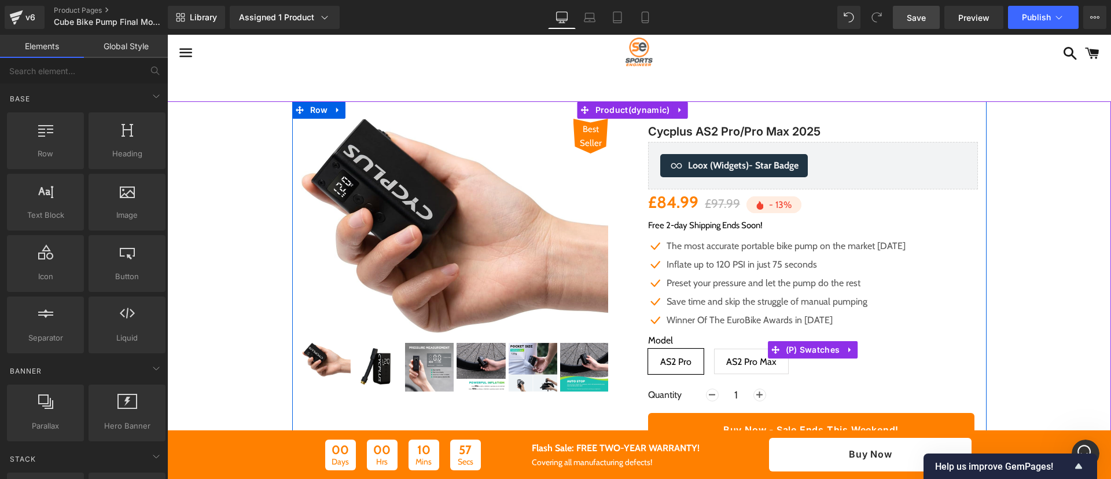
click at [737, 365] on span "AS2 Pro Max" at bounding box center [751, 361] width 50 height 24
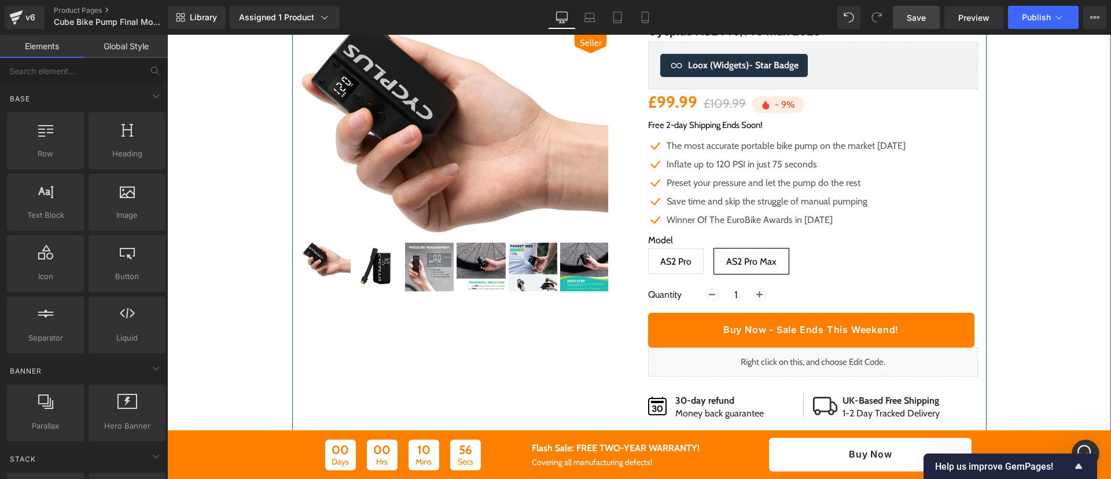
scroll to position [149, 0]
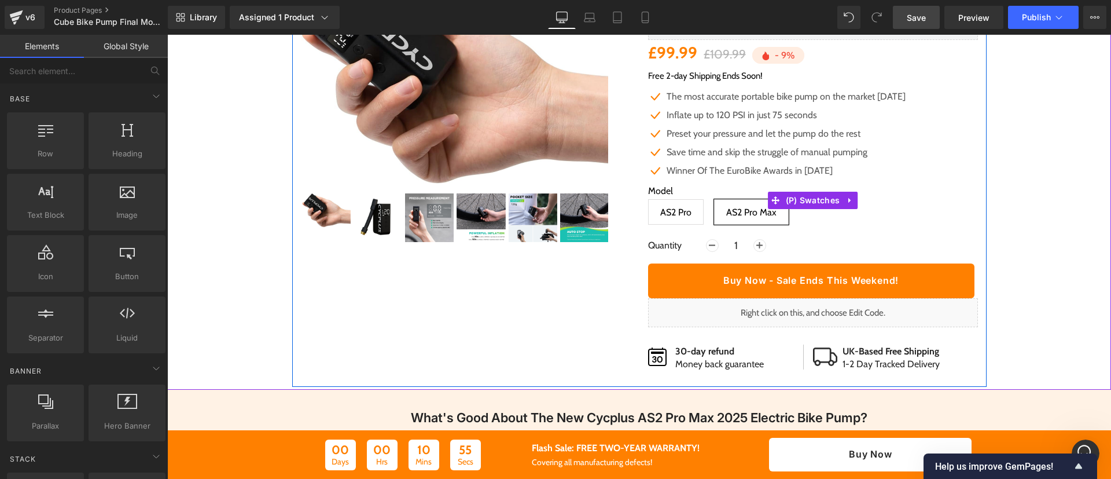
click at [667, 209] on span "AS2 Pro" at bounding box center [675, 212] width 31 height 24
click at [734, 213] on span "AS2 Pro Max" at bounding box center [751, 212] width 50 height 24
click at [685, 211] on span "AS2 Pro" at bounding box center [676, 211] width 56 height 25
click at [754, 223] on span "AS2 Pro Max" at bounding box center [751, 212] width 50 height 24
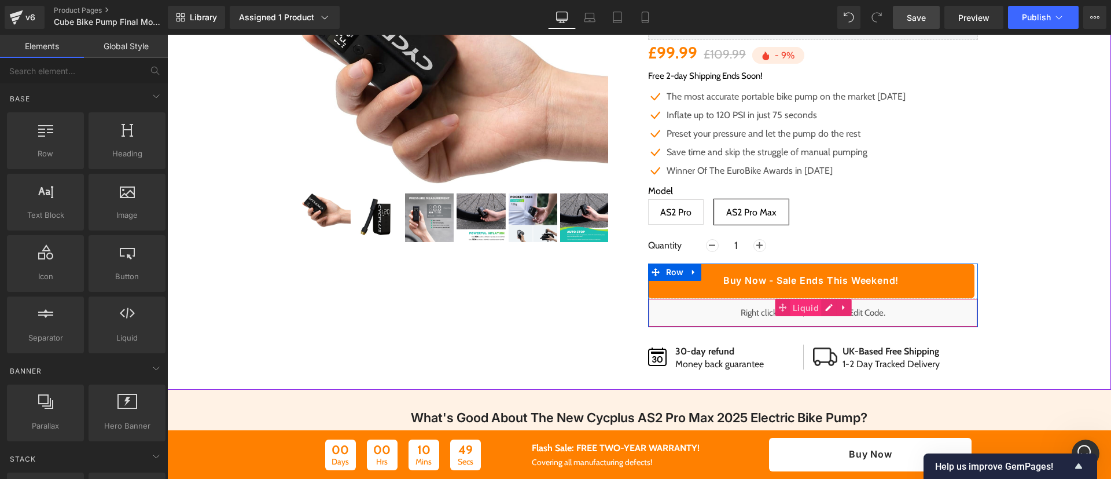
click at [803, 306] on span "Liquid" at bounding box center [806, 307] width 32 height 17
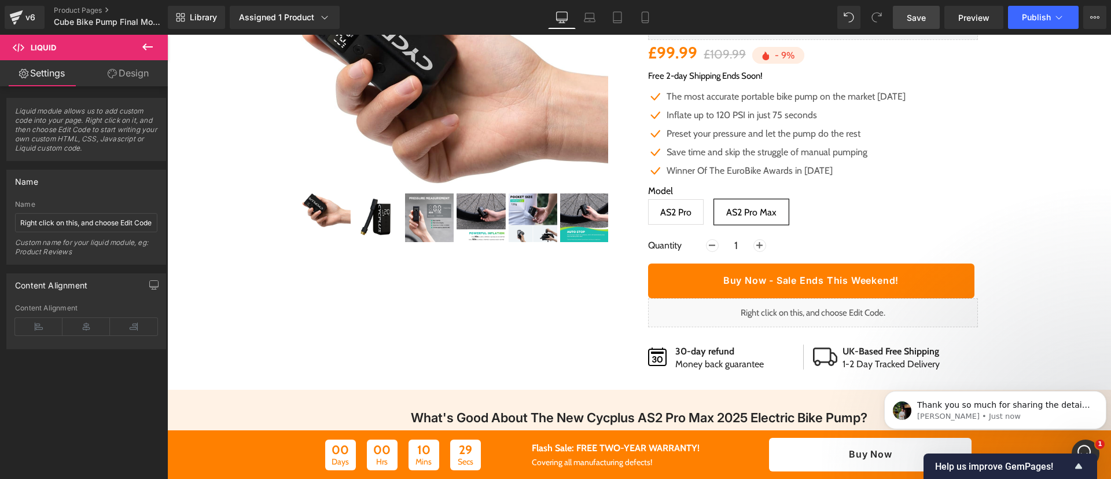
scroll to position [2463, 0]
click at [989, 470] on span "Help us improve GemPages!" at bounding box center [1003, 466] width 137 height 11
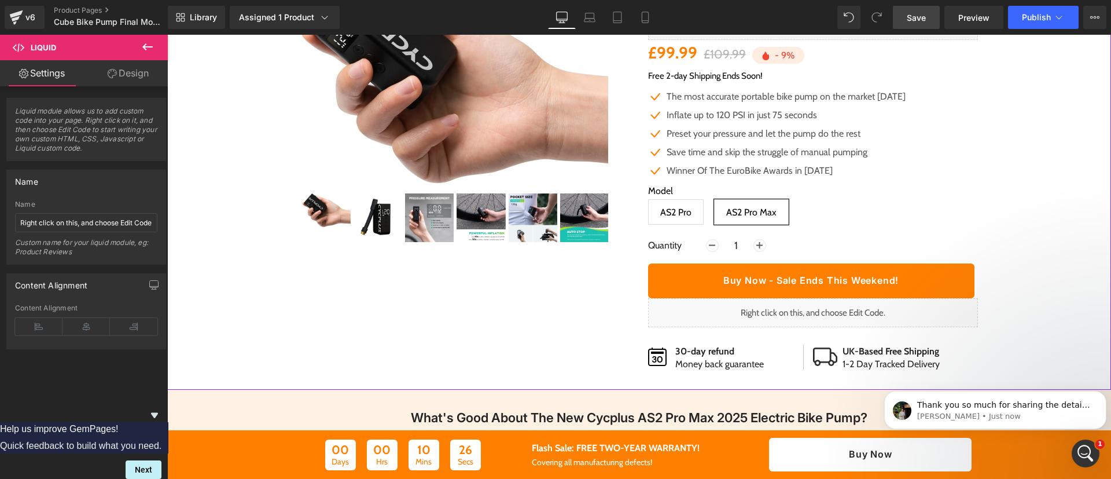
click at [1073, 341] on div at bounding box center [639, 169] width 932 height 435
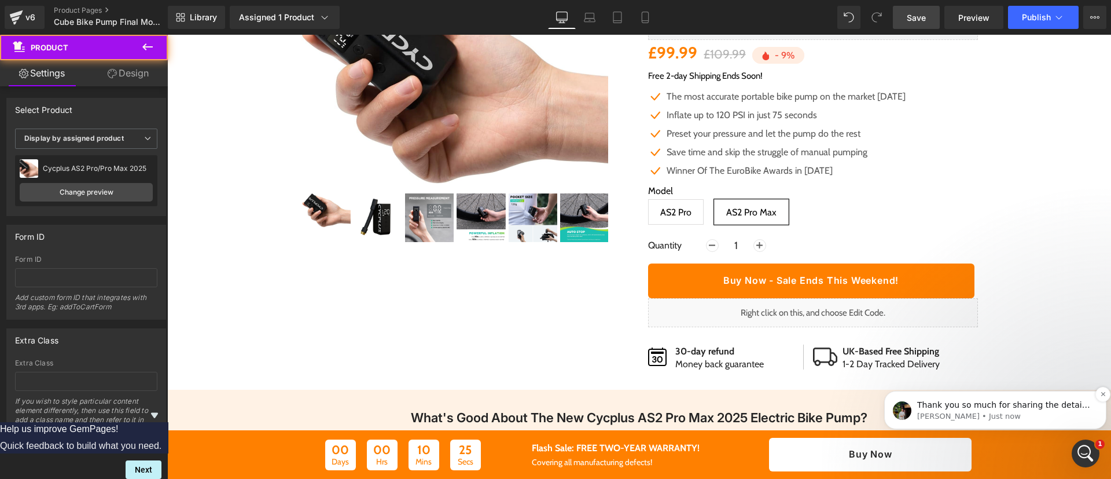
click at [1099, 406] on div "Thank you so much for sharing the detail, we inform our team to fix it as well.…" at bounding box center [995, 410] width 222 height 38
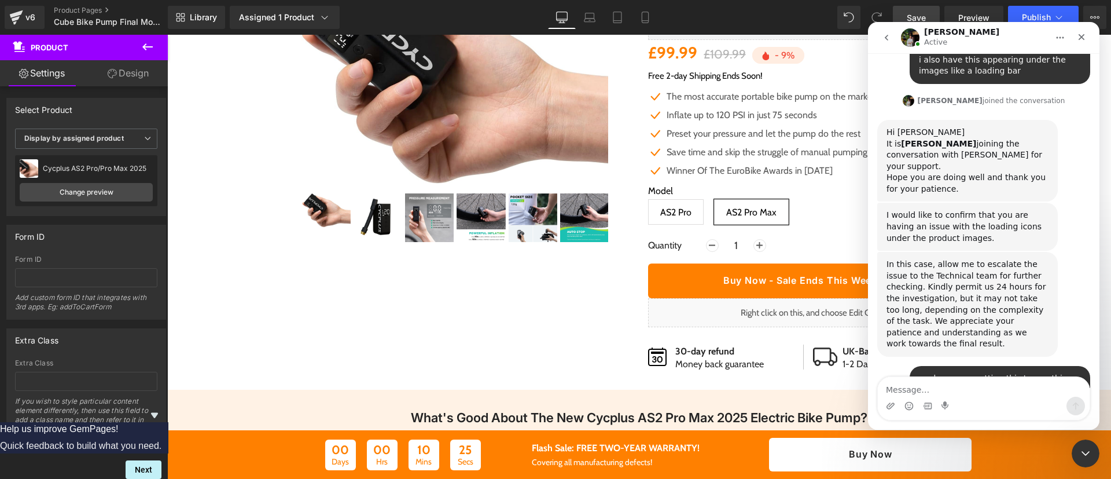
scroll to position [0, 0]
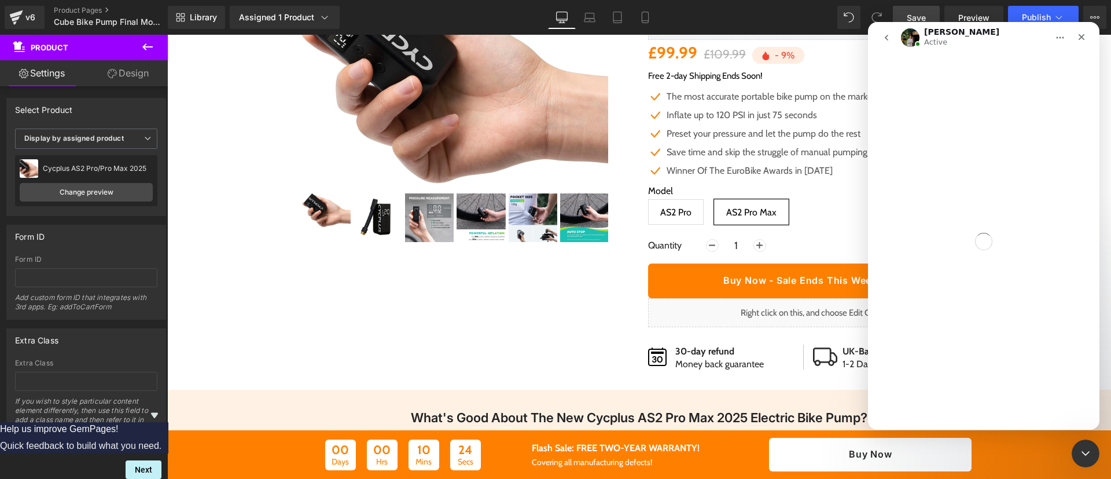
click at [161, 408] on icon "Hide survey" at bounding box center [155, 415] width 14 height 14
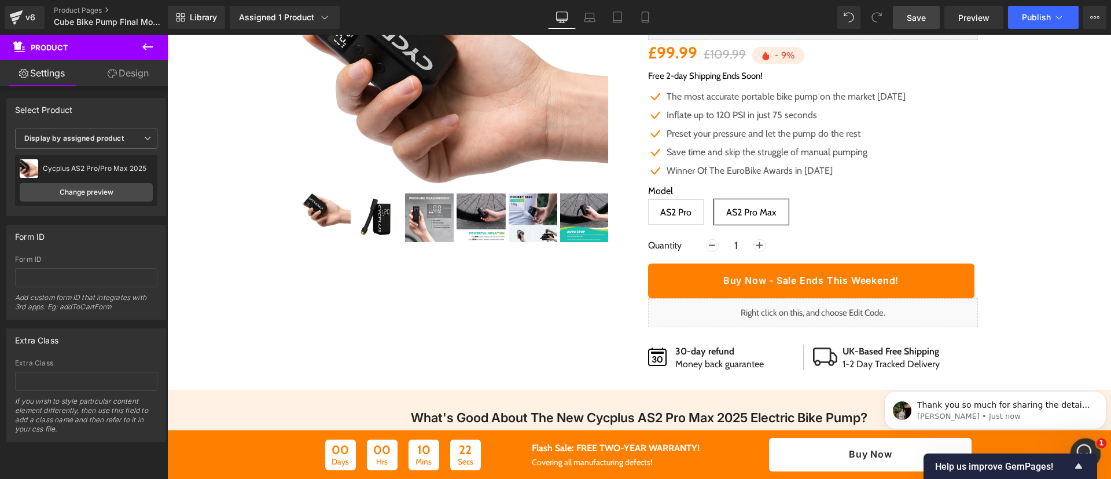
scroll to position [2482, 0]
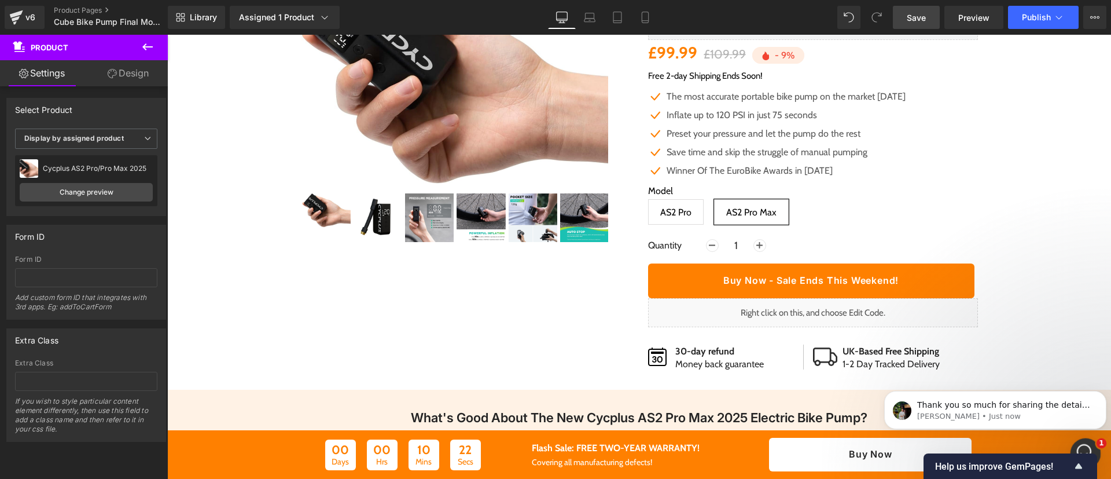
click at [1084, 444] on icon "Open Intercom Messenger" at bounding box center [1083, 451] width 19 height 19
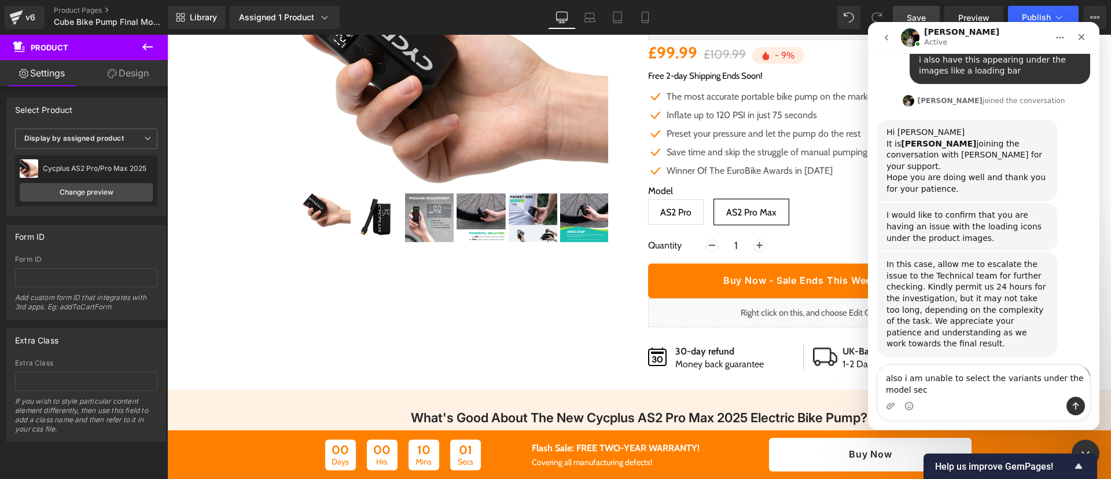
scroll to position [2475, 0]
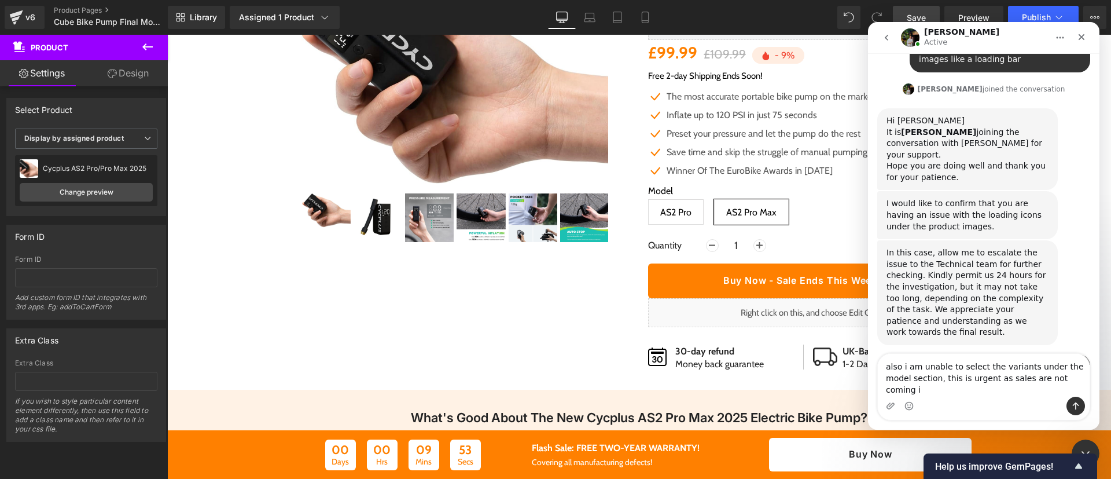
type textarea "also i am unable to select the variants under the model section, this is urgent…"
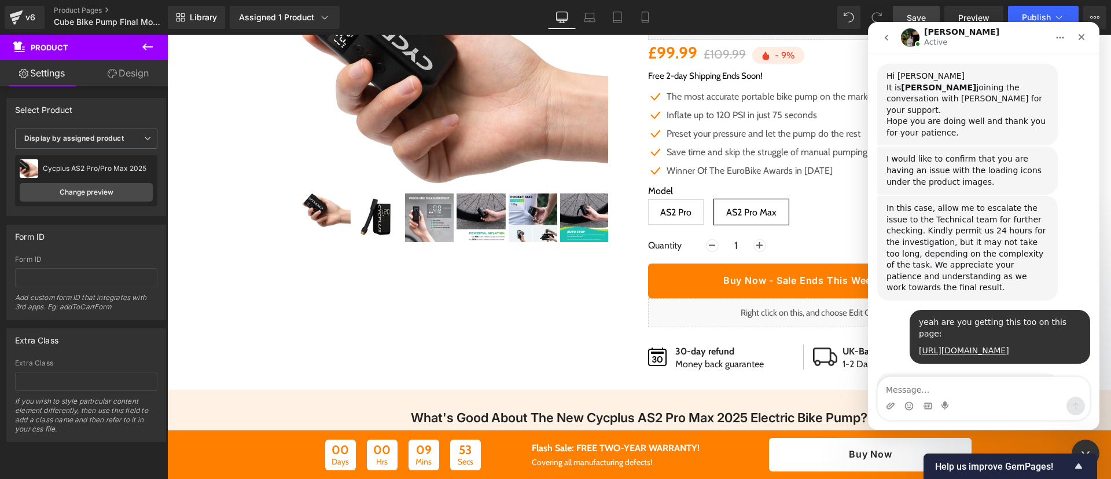
scroll to position [2520, 0]
type textarea "o"
type textarea "please fix urgently"
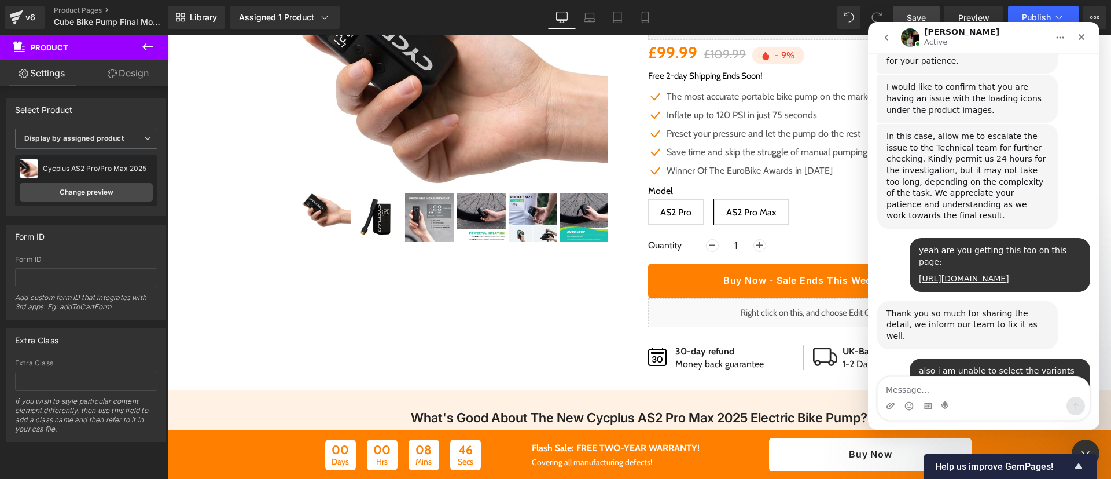
scroll to position [2604, 0]
